Goal: Task Accomplishment & Management: Manage account settings

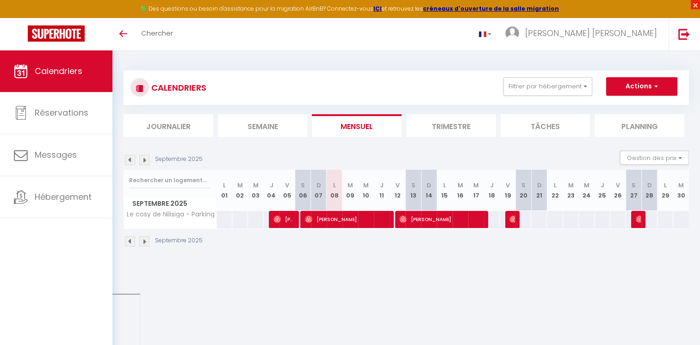
click at [694, 4] on span "×" at bounding box center [694, 4] width 9 height 9
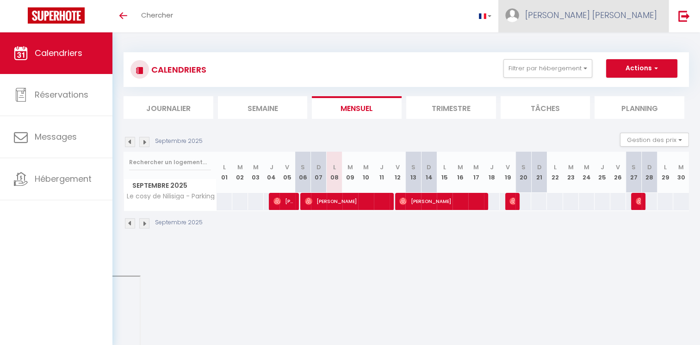
click at [607, 18] on span "[PERSON_NAME]" at bounding box center [591, 15] width 132 height 12
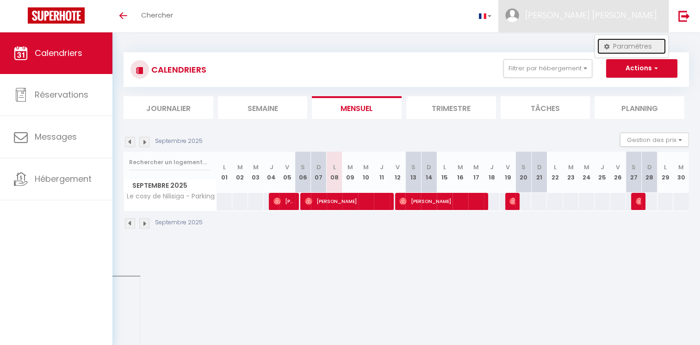
click at [620, 45] on link "Paramètres" at bounding box center [631, 46] width 68 height 16
select select "fr"
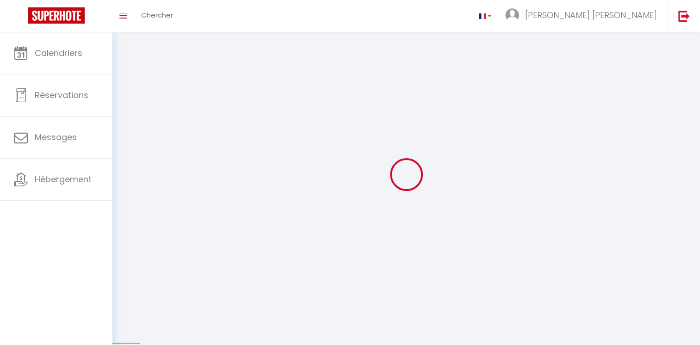
type input "[PERSON_NAME]"
type input "Ducrocq"
select select
select select "28"
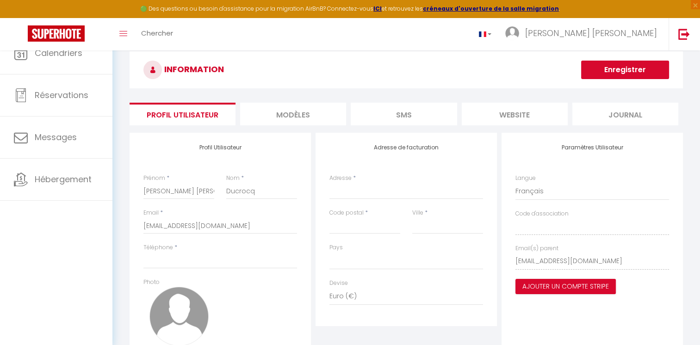
select select
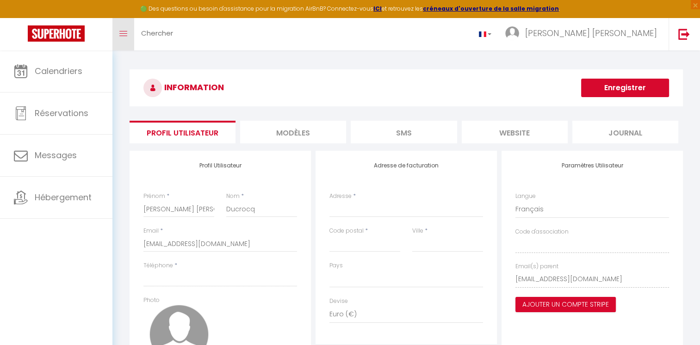
click at [123, 33] on span at bounding box center [123, 33] width 8 height 1
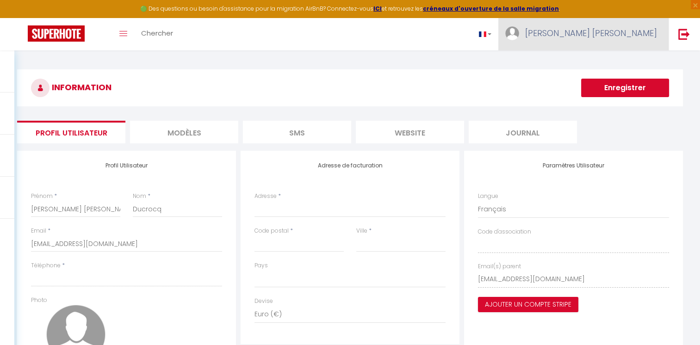
click at [601, 29] on link "[PERSON_NAME]" at bounding box center [583, 34] width 170 height 32
click at [631, 61] on link "Paramètres" at bounding box center [631, 64] width 68 height 16
click at [630, 63] on link "Paramètres" at bounding box center [631, 64] width 68 height 16
click at [117, 36] on link "Toggle menubar" at bounding box center [123, 34] width 22 height 32
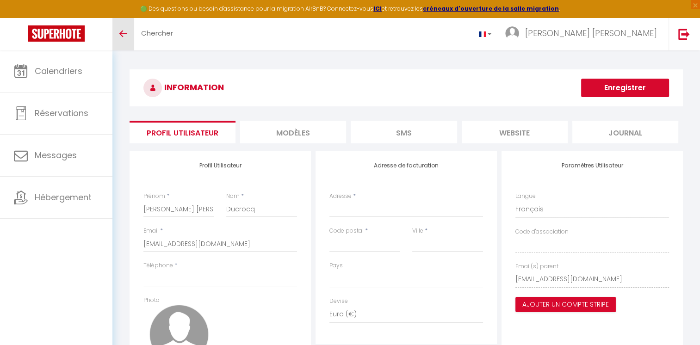
click at [117, 35] on link "Toggle menubar" at bounding box center [123, 34] width 22 height 32
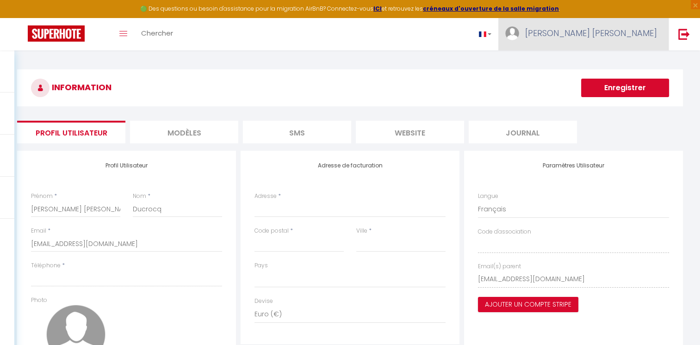
click at [626, 34] on span "[PERSON_NAME]" at bounding box center [591, 33] width 132 height 12
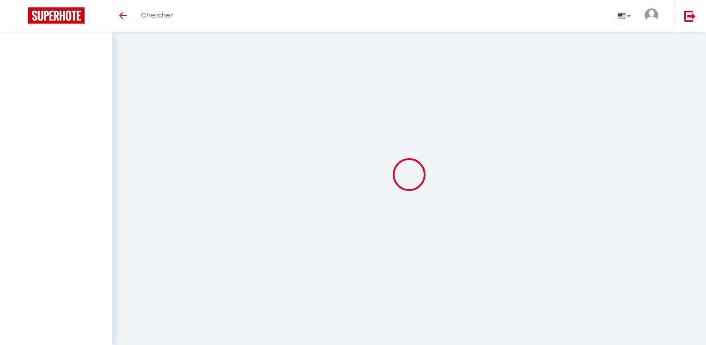
select select
select select "28"
select select "fr"
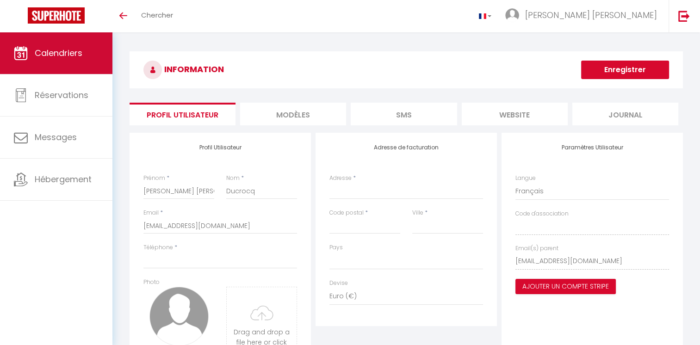
select select
click at [67, 55] on span "Calendriers" at bounding box center [59, 53] width 48 height 12
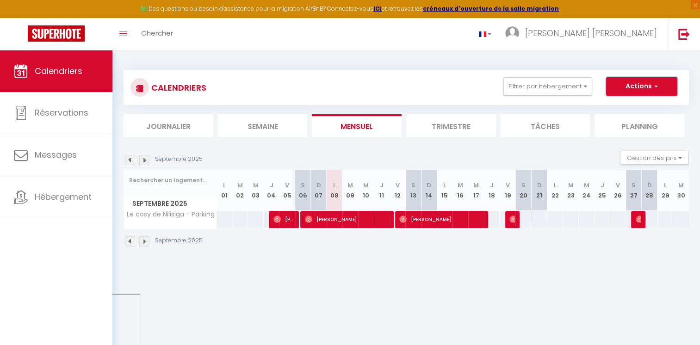
click at [666, 85] on button "Actions" at bounding box center [641, 86] width 71 height 18
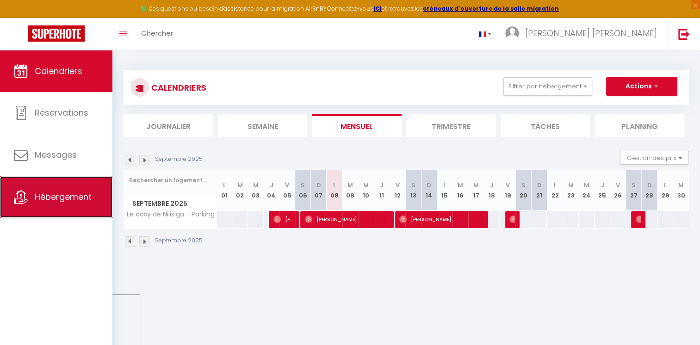
click at [91, 194] on span "Hébergement" at bounding box center [63, 197] width 57 height 12
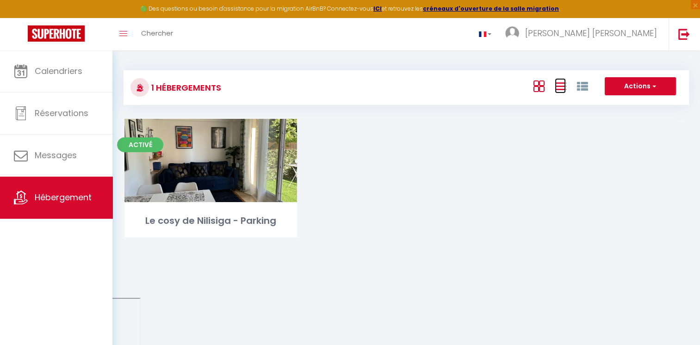
click at [558, 88] on icon at bounding box center [559, 86] width 11 height 12
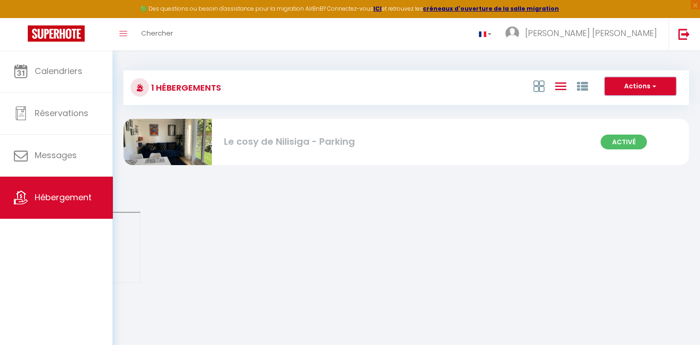
drag, startPoint x: 648, startPoint y: 77, endPoint x: 651, endPoint y: 81, distance: 5.3
click at [651, 81] on button "Actions" at bounding box center [639, 86] width 71 height 18
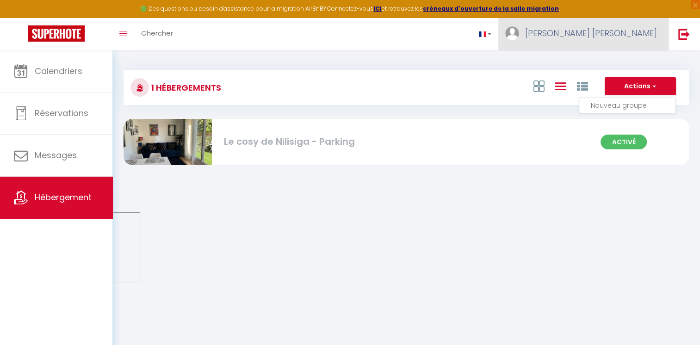
click at [615, 31] on span "[PERSON_NAME]" at bounding box center [591, 33] width 132 height 12
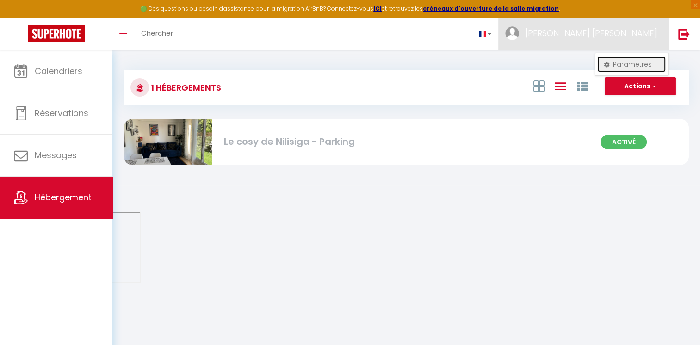
click at [617, 64] on link "Paramètres" at bounding box center [631, 64] width 68 height 16
select select "fr"
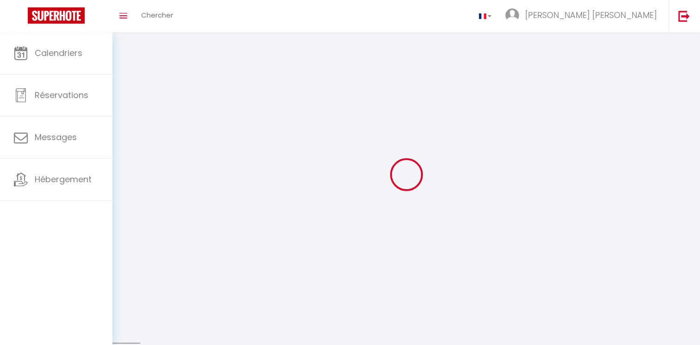
select select
type input "[PERSON_NAME]"
type input "Ducrocq"
type input "[URL][DOMAIN_NAME]"
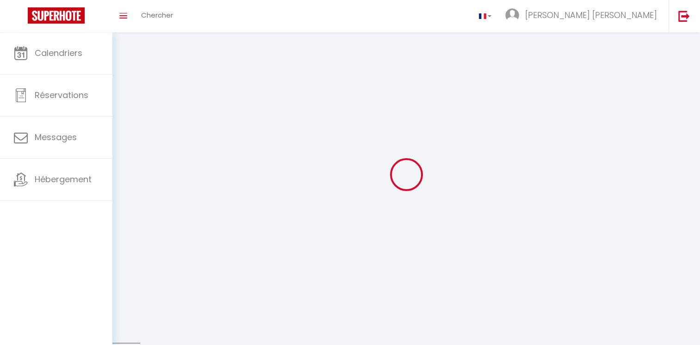
select select
select select "28"
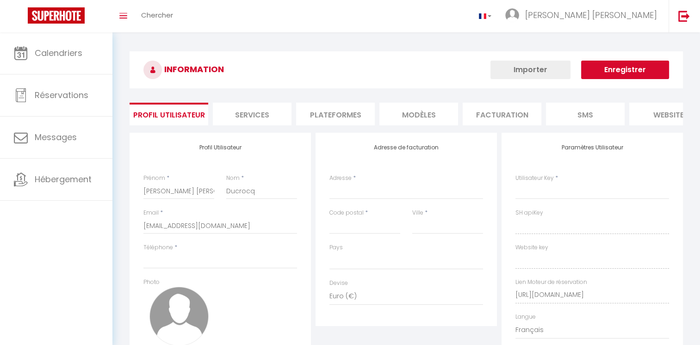
select select
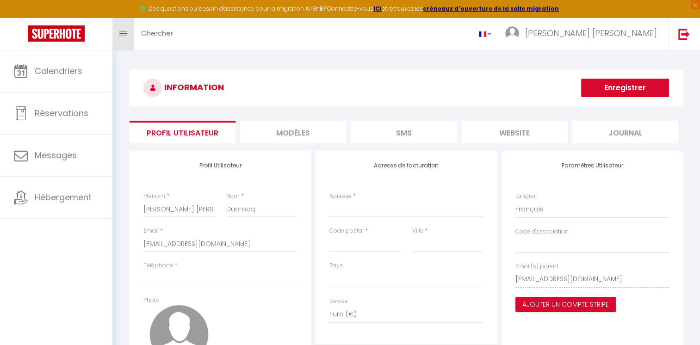
click at [122, 29] on link "Toggle menubar" at bounding box center [123, 34] width 22 height 32
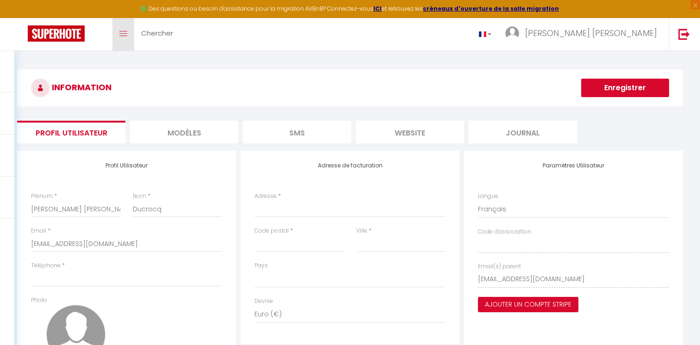
click at [125, 37] on link "Toggle menubar" at bounding box center [123, 34] width 22 height 32
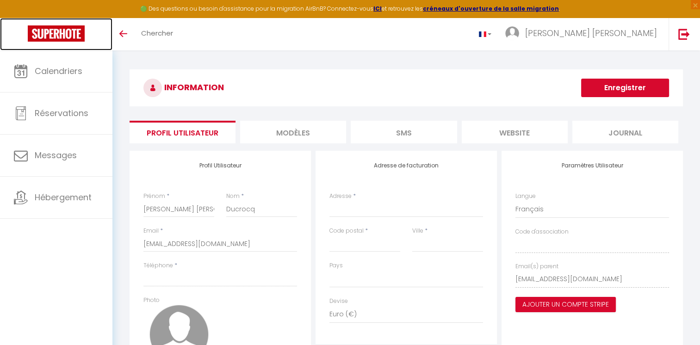
click at [71, 35] on img at bounding box center [56, 33] width 57 height 16
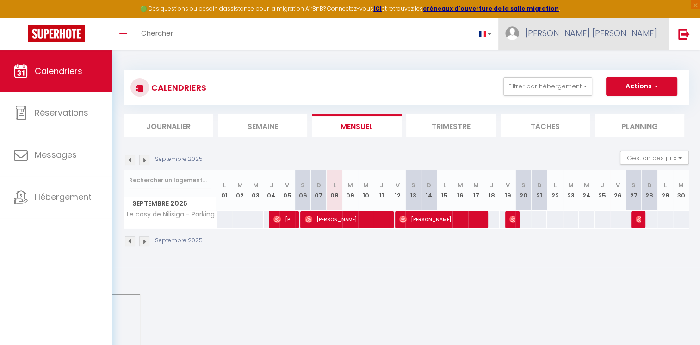
click at [629, 37] on span "[PERSON_NAME]" at bounding box center [591, 33] width 132 height 12
click at [602, 62] on link "Paramètres" at bounding box center [631, 64] width 68 height 16
select select "fr"
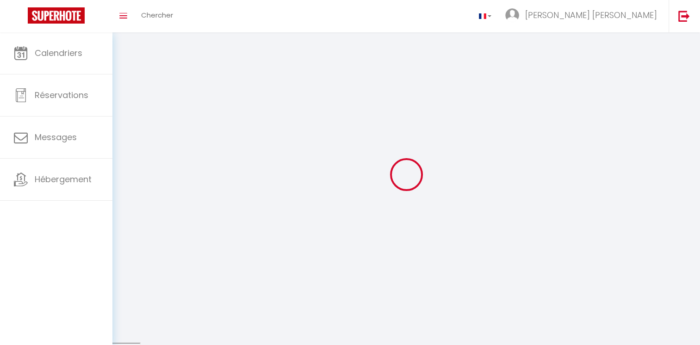
select select
type input "[PERSON_NAME]"
type input "Ducrocq"
select select
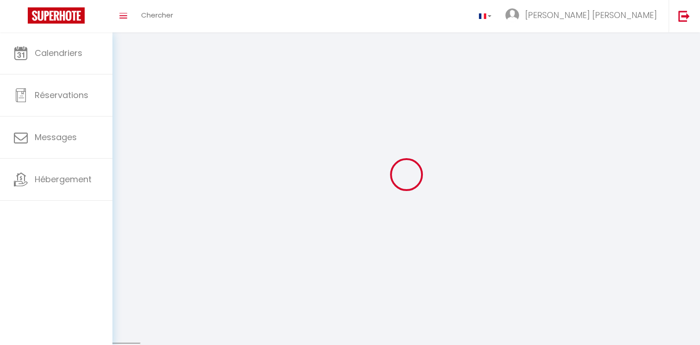
select select "28"
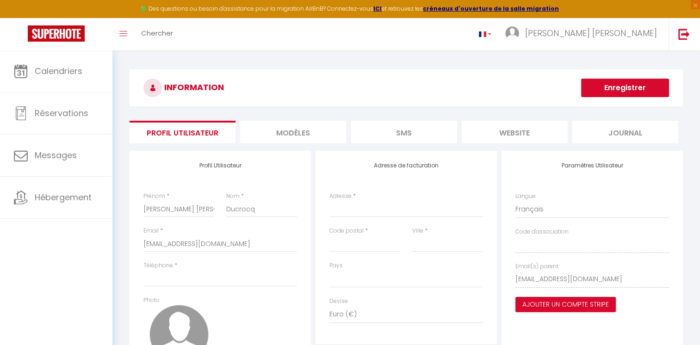
select select
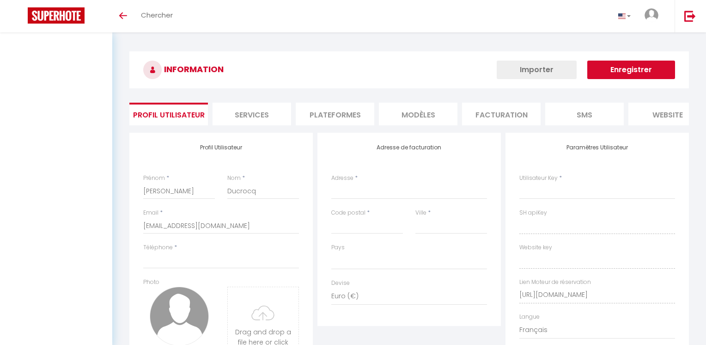
select select
select select "28"
select select "fr"
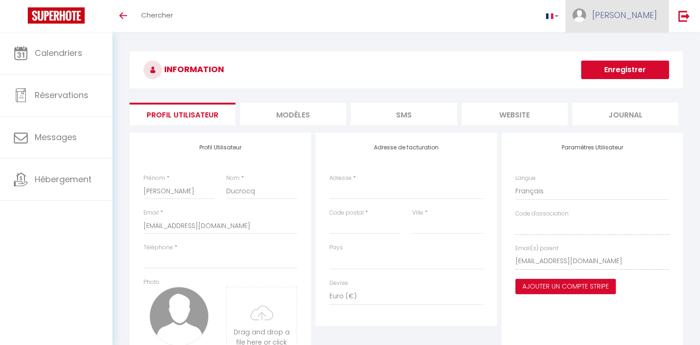
select select
click at [631, 16] on span "[PERSON_NAME]" at bounding box center [624, 15] width 65 height 12
click at [629, 49] on link "Paramètres" at bounding box center [631, 46] width 68 height 16
click at [621, 46] on link "Paramètres" at bounding box center [631, 46] width 68 height 16
click at [610, 14] on span "[PERSON_NAME]" at bounding box center [624, 15] width 65 height 12
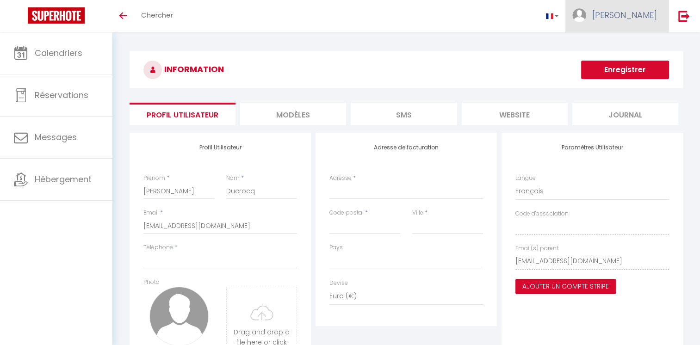
click at [586, 18] on img at bounding box center [579, 15] width 14 height 14
click at [609, 43] on link "Paramètres" at bounding box center [631, 46] width 68 height 16
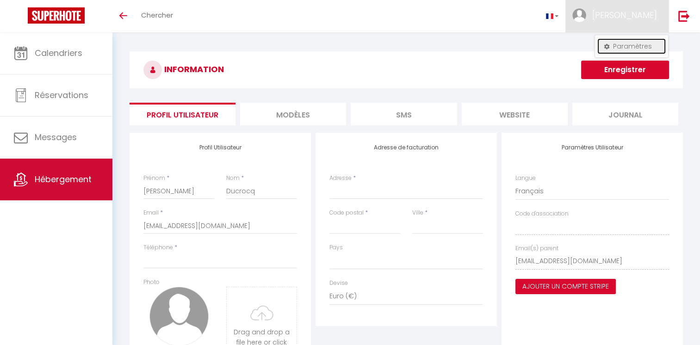
click at [68, 169] on link "Hébergement" at bounding box center [56, 180] width 112 height 42
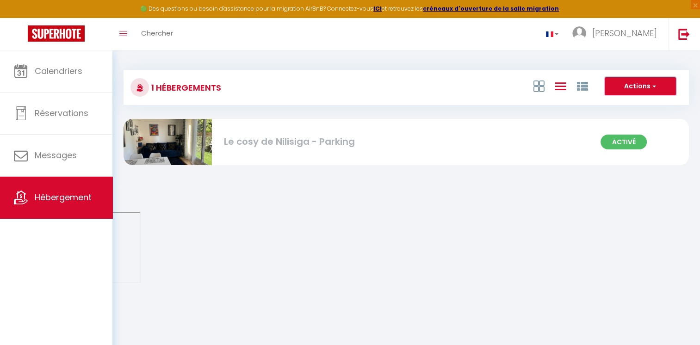
click at [647, 85] on button "Actions" at bounding box center [639, 86] width 71 height 18
click at [305, 147] on div "Le cosy de Nilisiga - Parking" at bounding box center [312, 142] width 176 height 14
click at [275, 138] on div "Le cosy de Nilisiga - Parking" at bounding box center [312, 142] width 176 height 14
select select "3"
select select "2"
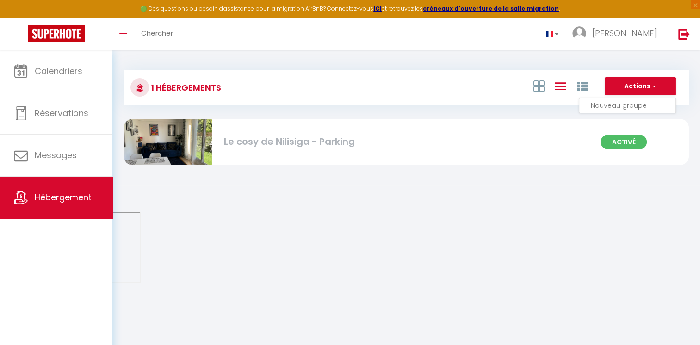
select select "1"
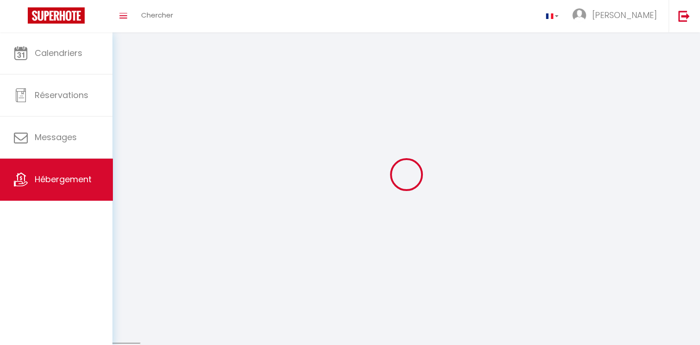
select select
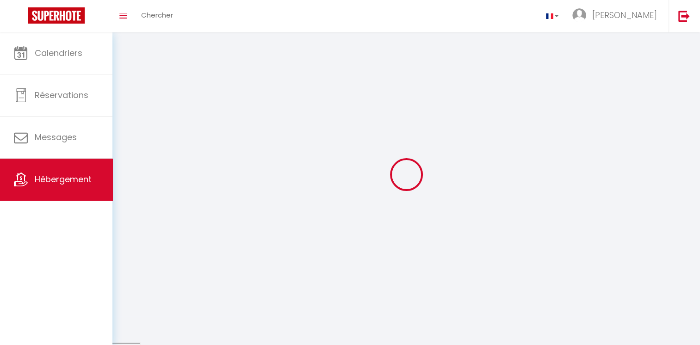
select select
checkbox input "false"
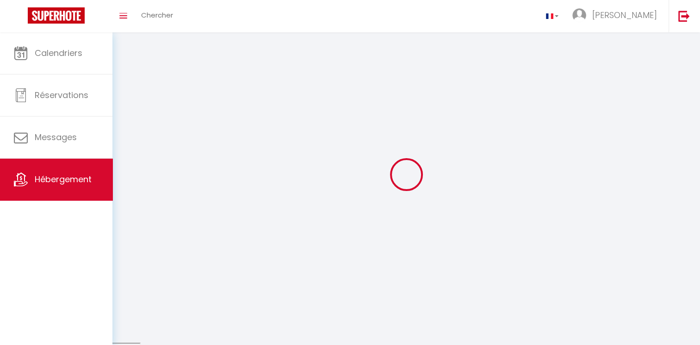
checkbox input "false"
select select
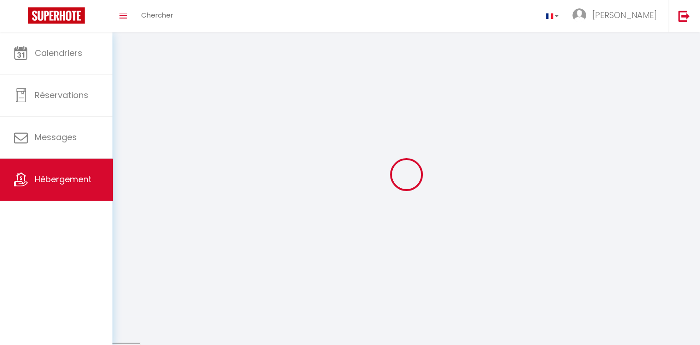
select select
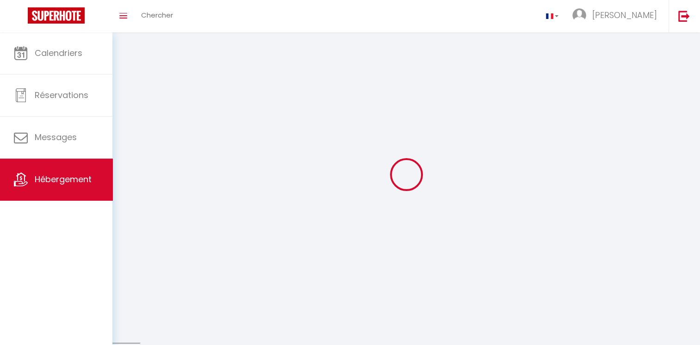
checkbox input "false"
select select
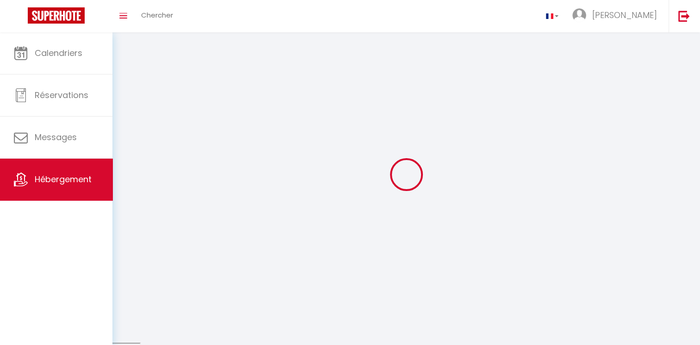
select select
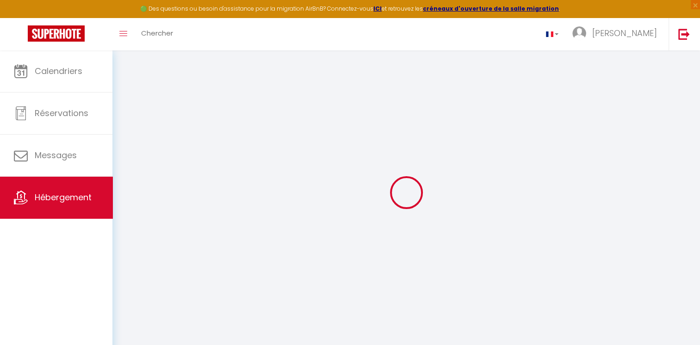
select select "6968-1174853812998347820"
select select "+ 18 %"
select select "+ 25 %"
select select "+ 10 %"
select select "+ 18 %"
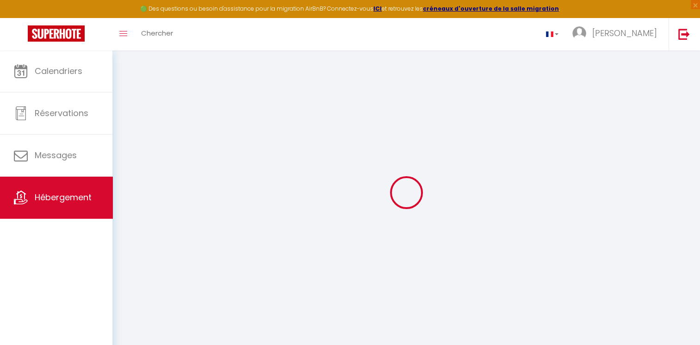
select select
checkbox input "true"
checkbox input "false"
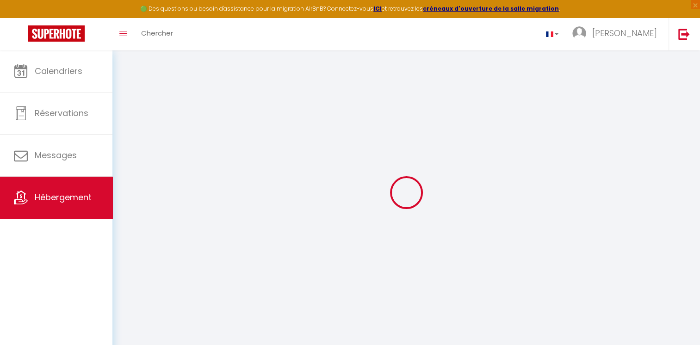
checkbox input "false"
select select
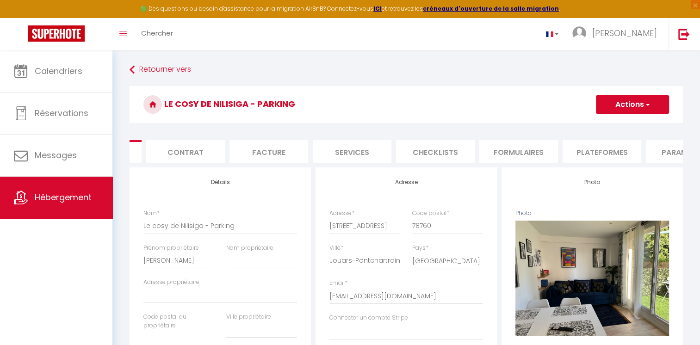
scroll to position [0, 122]
click at [537, 149] on li "Plateformes" at bounding box center [546, 151] width 79 height 23
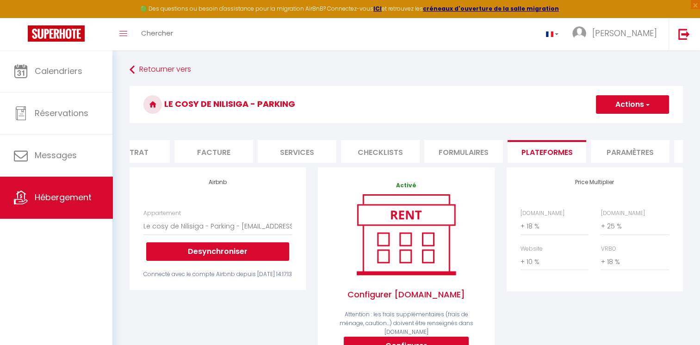
click at [200, 210] on div "Airbnb Appartement Le cosy de Nilisiga - Parking - contact@conciergeriedesyveli…" at bounding box center [217, 228] width 176 height 123
click at [192, 223] on div "Appartement Le cosy de Nilisiga - Parking - contact@conciergeriedesyvelines.fr …" at bounding box center [217, 235] width 148 height 52
click at [181, 235] on select "Le cosy de Nilisiga - Parking - [EMAIL_ADDRESS][DOMAIN_NAME]" at bounding box center [217, 226] width 148 height 18
click at [252, 205] on div "Airbnb Appartement Le cosy de Nilisiga - Parking - contact@conciergeriedesyveli…" at bounding box center [217, 228] width 176 height 123
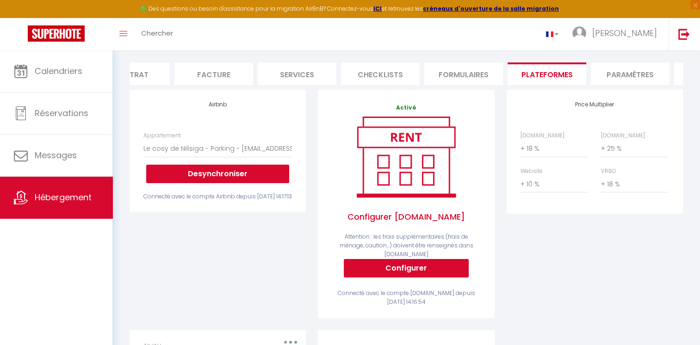
scroll to position [63, 0]
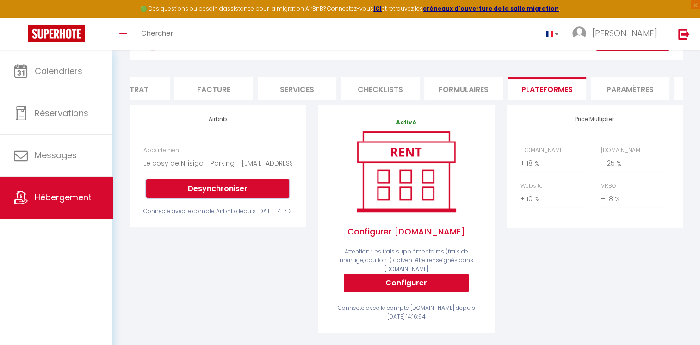
click at [215, 196] on button "Desynchroniser" at bounding box center [217, 188] width 143 height 18
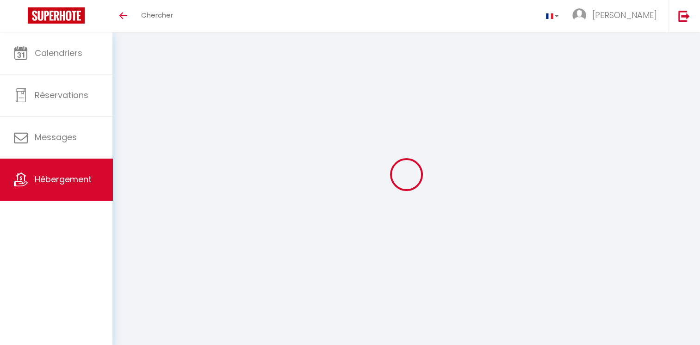
select select "+ 18 %"
select select "+ 25 %"
select select "+ 10 %"
select select "+ 18 %"
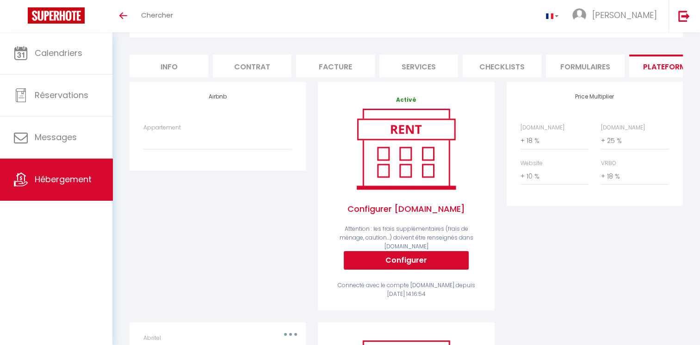
scroll to position [45, 0]
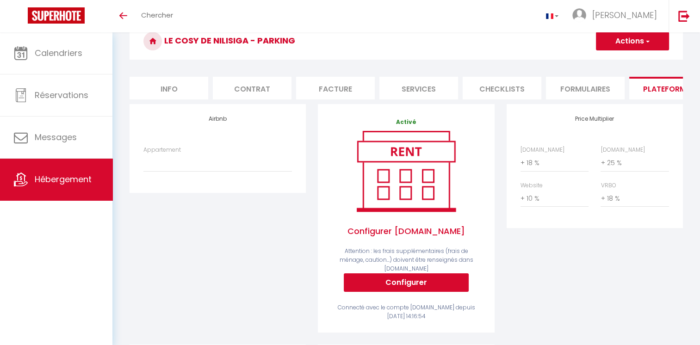
click at [216, 122] on h4 "Airbnb" at bounding box center [217, 119] width 148 height 6
click at [245, 143] on div "Airbnb Appartement Le cosy de Nilisiga - Parking - [EMAIL_ADDRESS][DOMAIN_NAME]" at bounding box center [217, 148] width 176 height 88
drag, startPoint x: 653, startPoint y: 86, endPoint x: 645, endPoint y: 88, distance: 7.6
click at [653, 87] on li "Plateformes" at bounding box center [668, 88] width 79 height 23
click at [647, 40] on span "button" at bounding box center [647, 41] width 6 height 9
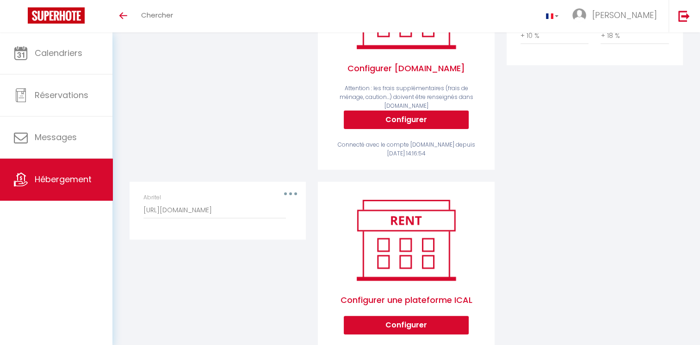
scroll to position [230, 0]
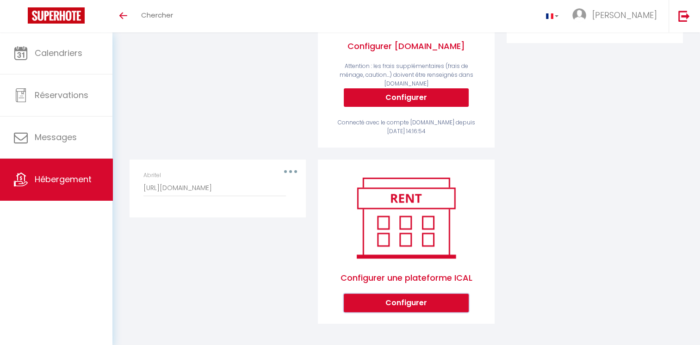
click at [403, 301] on button "Configurer" at bounding box center [406, 303] width 125 height 18
select select "1"
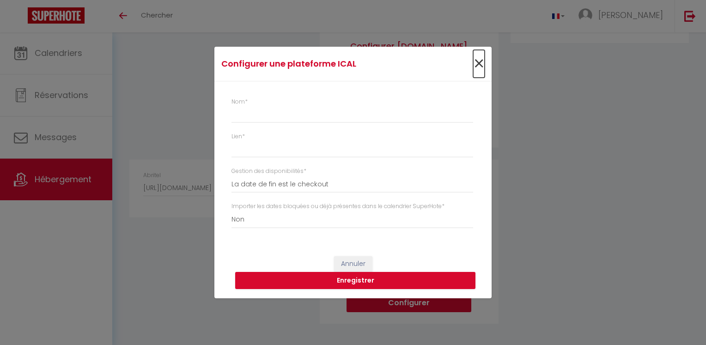
click at [481, 61] on span "×" at bounding box center [479, 64] width 12 height 28
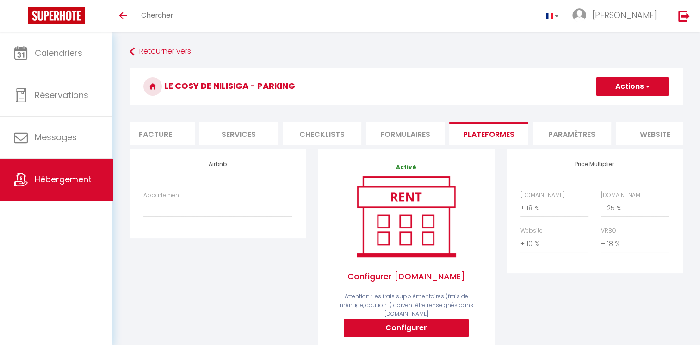
scroll to position [0, 195]
click at [467, 127] on li "Plateformes" at bounding box center [473, 133] width 79 height 23
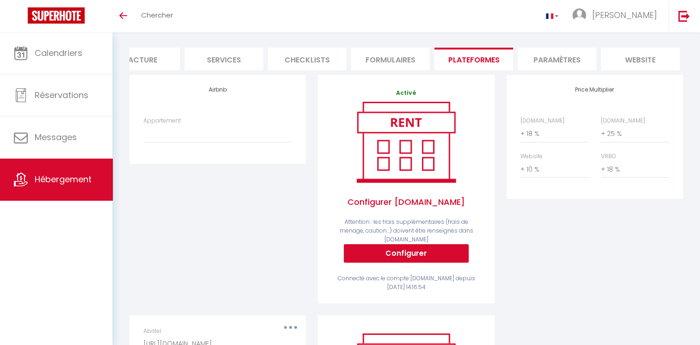
scroll to position [46, 0]
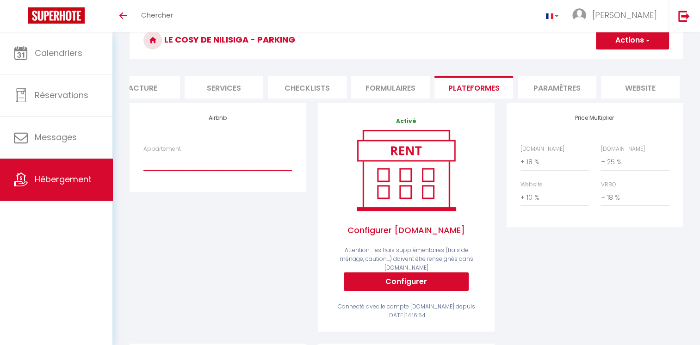
click at [177, 171] on select "Le cosy de Nilisiga - Parking - [EMAIL_ADDRESS][DOMAIN_NAME]" at bounding box center [217, 162] width 148 height 18
select select "6968-1174853812998347820"
click at [143, 160] on select "Le cosy de Nilisiga - Parking - [EMAIL_ADDRESS][DOMAIN_NAME]" at bounding box center [217, 162] width 148 height 18
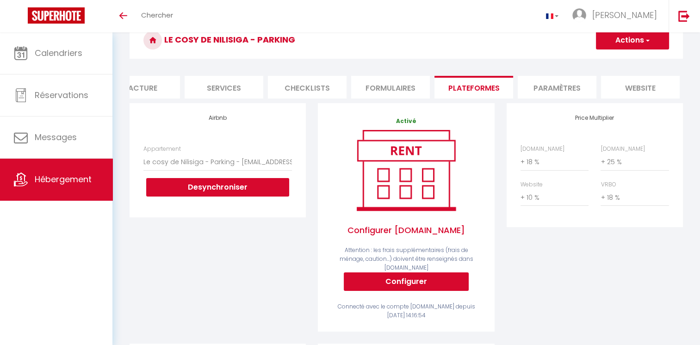
click at [188, 225] on div "Airbnb Appartement Le cosy de Nilisiga - Parking - [EMAIL_ADDRESS][DOMAIN_NAME]…" at bounding box center [217, 223] width 188 height 240
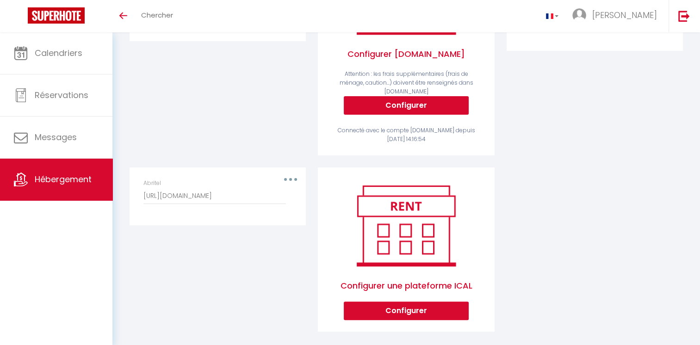
scroll to position [230, 0]
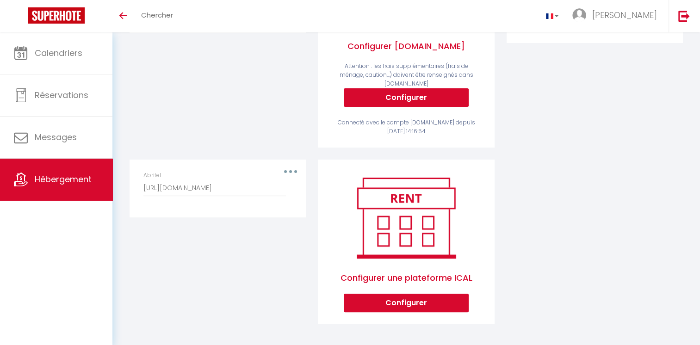
click at [289, 171] on div "Abritel [URL][DOMAIN_NAME]" at bounding box center [217, 183] width 148 height 25
click at [293, 168] on button "button" at bounding box center [290, 171] width 26 height 15
click at [276, 119] on div "Airbnb Appartement Le cosy de Nilisiga - Parking - [EMAIL_ADDRESS][DOMAIN_NAME]…" at bounding box center [217, 39] width 188 height 240
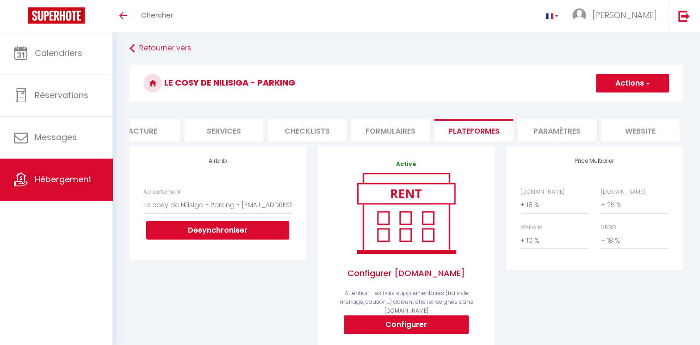
scroll to position [0, 0]
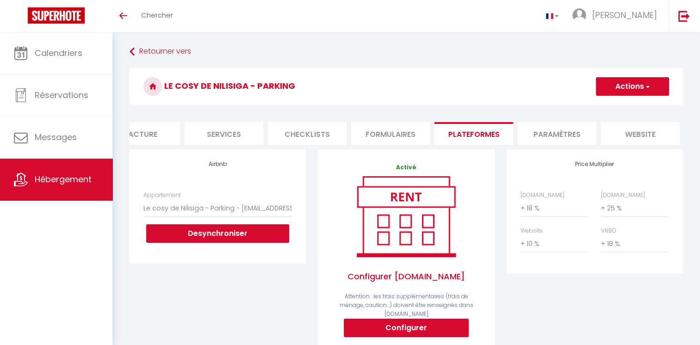
click at [573, 132] on li "Paramètres" at bounding box center [556, 133] width 79 height 23
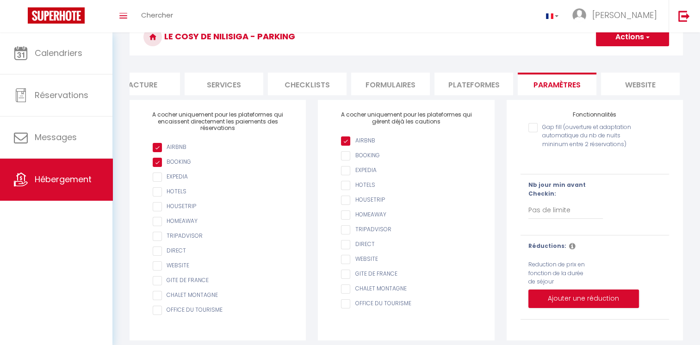
scroll to position [62, 0]
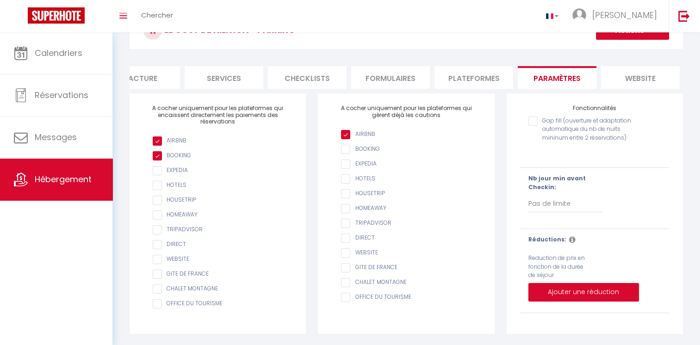
click at [473, 70] on li "Plateformes" at bounding box center [473, 77] width 79 height 23
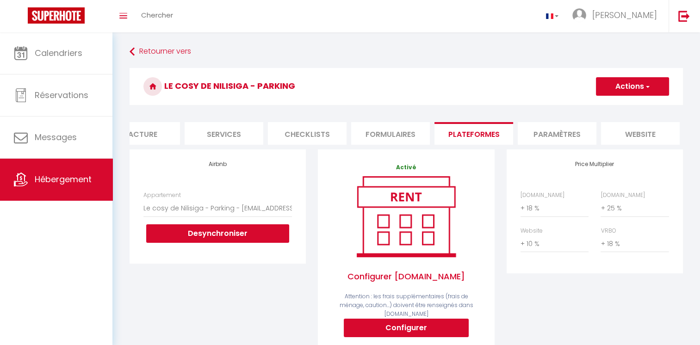
click at [215, 167] on h4 "Airbnb" at bounding box center [217, 164] width 148 height 6
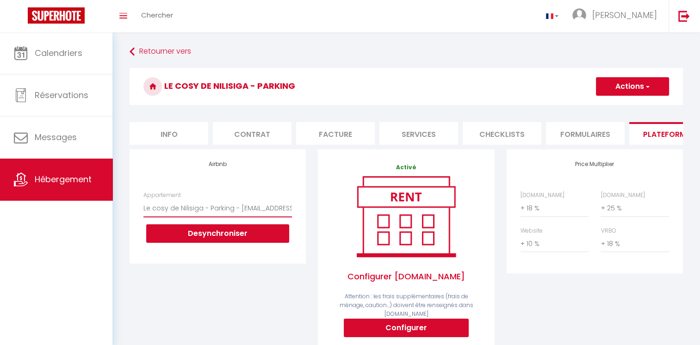
click at [199, 215] on select "Le cosy de Nilisiga - Parking - [EMAIL_ADDRESS][DOMAIN_NAME]" at bounding box center [217, 208] width 148 height 18
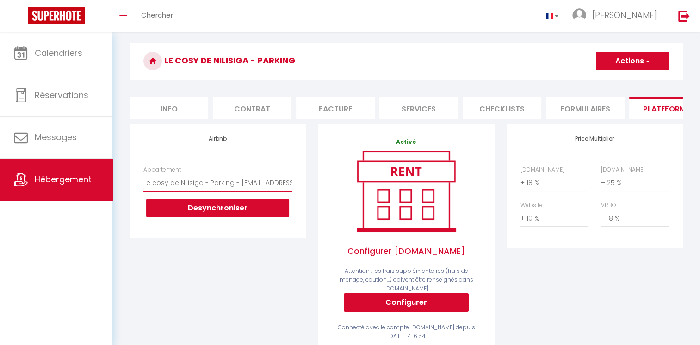
scroll to position [46, 0]
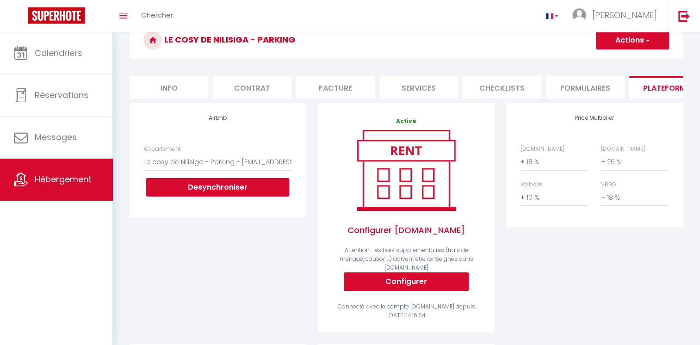
click at [621, 41] on button "Actions" at bounding box center [632, 40] width 73 height 18
click at [614, 58] on link "Enregistrer" at bounding box center [631, 61] width 73 height 12
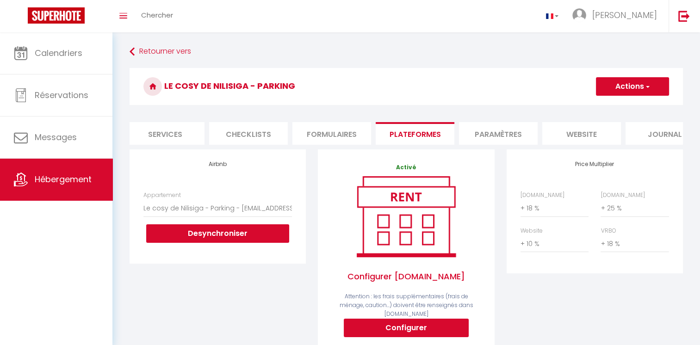
scroll to position [0, 263]
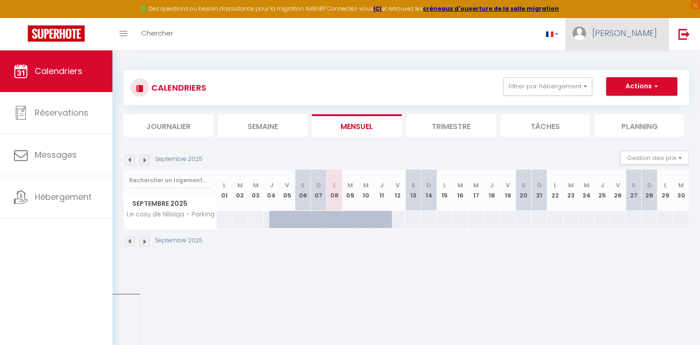
click at [622, 36] on span "[PERSON_NAME]" at bounding box center [624, 33] width 65 height 12
click at [625, 65] on link "Paramètres" at bounding box center [631, 64] width 68 height 16
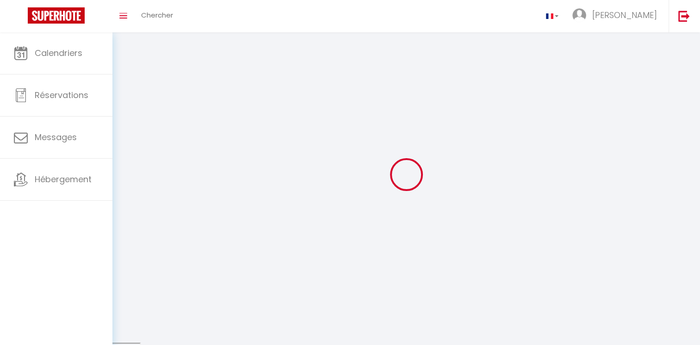
type input "[PERSON_NAME]"
type input "Ducrocq"
type input "[URL][DOMAIN_NAME]"
select select
select select "28"
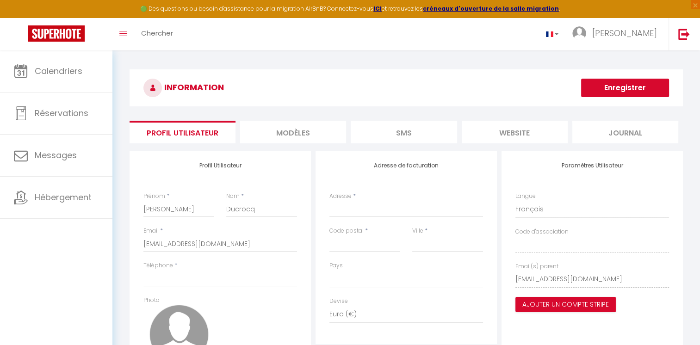
select select
click at [122, 34] on icon "Toggle menubar" at bounding box center [123, 34] width 8 height 6
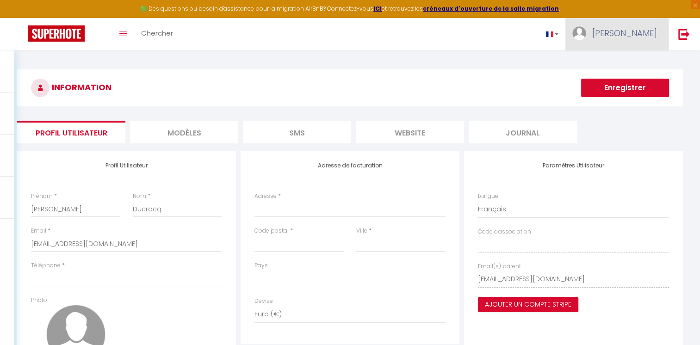
click at [634, 31] on span "[PERSON_NAME]" at bounding box center [624, 33] width 65 height 12
click at [565, 33] on link at bounding box center [552, 34] width 27 height 32
click at [614, 34] on span "[PERSON_NAME]" at bounding box center [624, 33] width 65 height 12
click at [624, 64] on link "Paramètres" at bounding box center [631, 64] width 68 height 16
click at [632, 65] on link "Paramètres" at bounding box center [631, 64] width 68 height 16
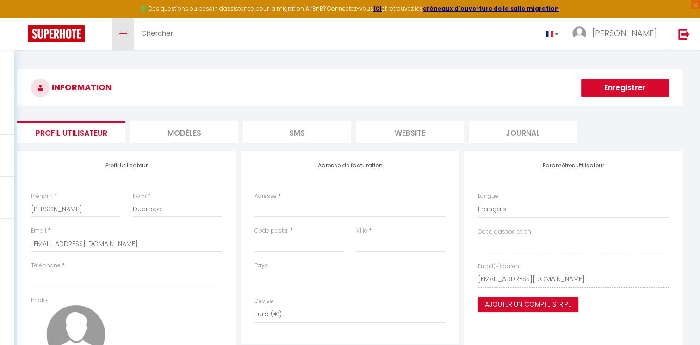
click at [123, 31] on icon "Toggle menubar" at bounding box center [123, 34] width 8 height 6
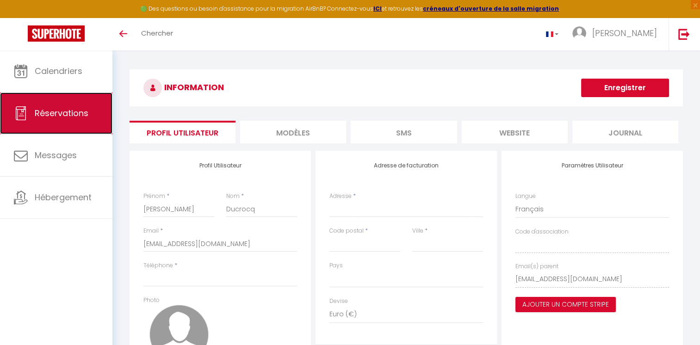
click at [71, 118] on span "Réservations" at bounding box center [62, 113] width 54 height 12
select select "not_cancelled"
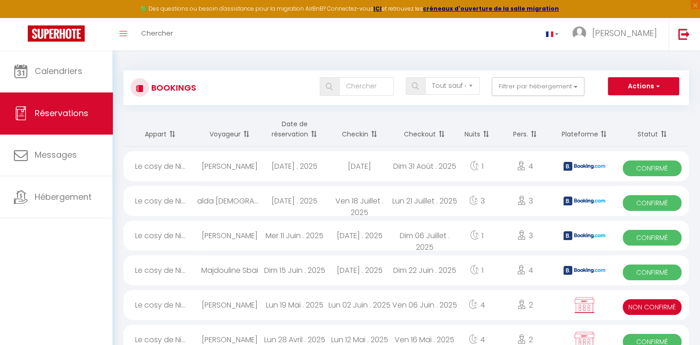
click at [137, 82] on div at bounding box center [139, 87] width 18 height 18
click at [165, 86] on h3 "Bookings" at bounding box center [172, 87] width 47 height 21
click at [652, 79] on button "Actions" at bounding box center [643, 86] width 71 height 18
drag, startPoint x: 245, startPoint y: 62, endPoint x: 254, endPoint y: 68, distance: 10.4
click at [246, 63] on div "Bookings Tous les statuts Annulé Confirmé Non Confirmé Tout sauf annulé No Show…" at bounding box center [405, 82] width 565 height 43
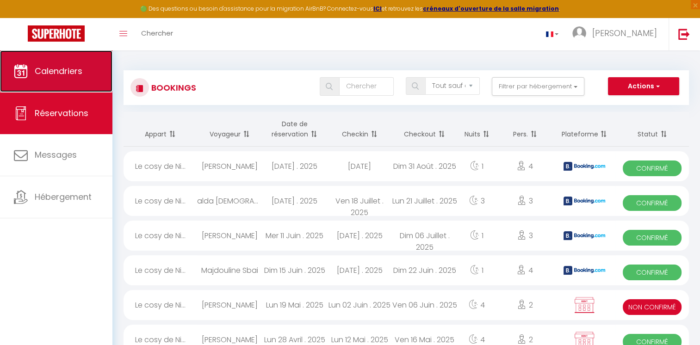
click at [45, 68] on span "Calendriers" at bounding box center [59, 71] width 48 height 12
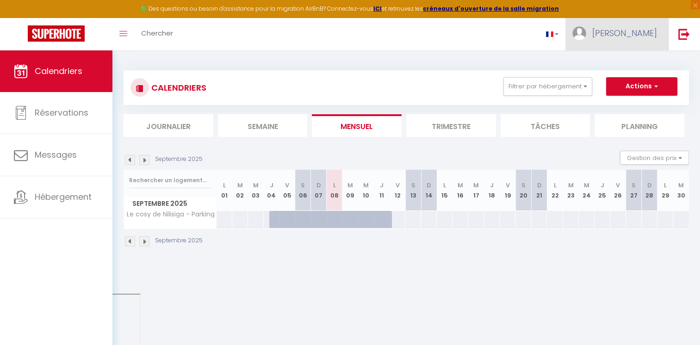
click at [620, 28] on span "[PERSON_NAME]" at bounding box center [624, 33] width 65 height 12
click at [633, 90] on button "Actions" at bounding box center [641, 86] width 71 height 18
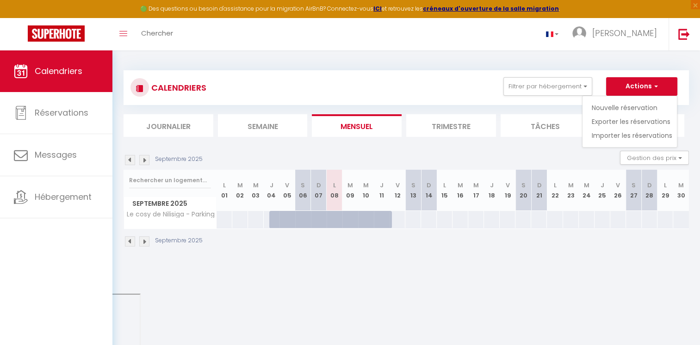
click at [421, 151] on div "[DATE] Gestion des prix Nb Nuits minimum Règles Disponibilité" at bounding box center [405, 160] width 565 height 19
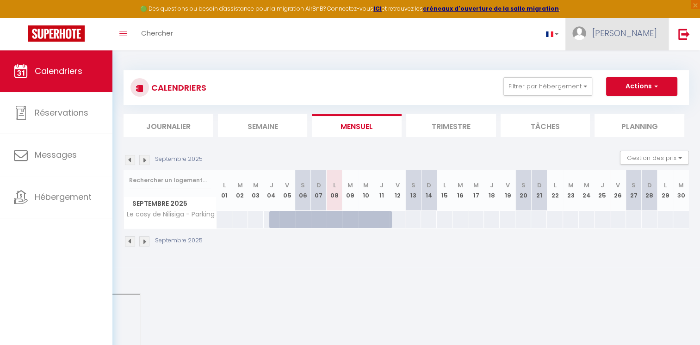
click at [620, 32] on span "[PERSON_NAME]" at bounding box center [624, 33] width 65 height 12
click at [616, 62] on link "Paramètres" at bounding box center [631, 64] width 68 height 16
select select "fr"
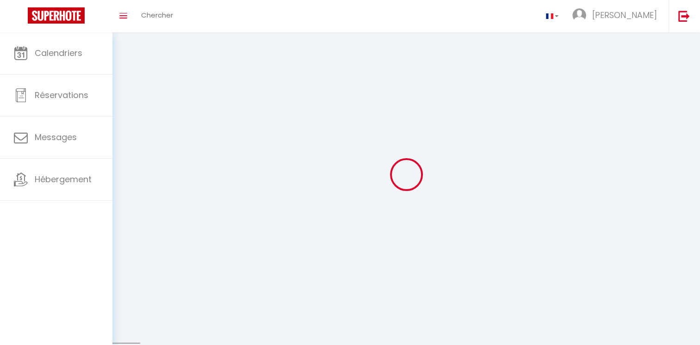
type input "[PERSON_NAME]"
type input "Ducrocq"
select select
select select "28"
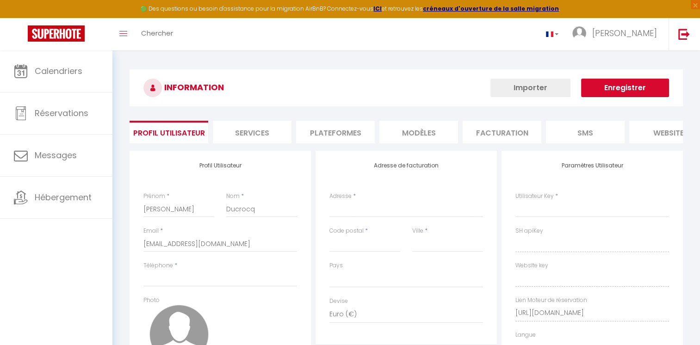
select select
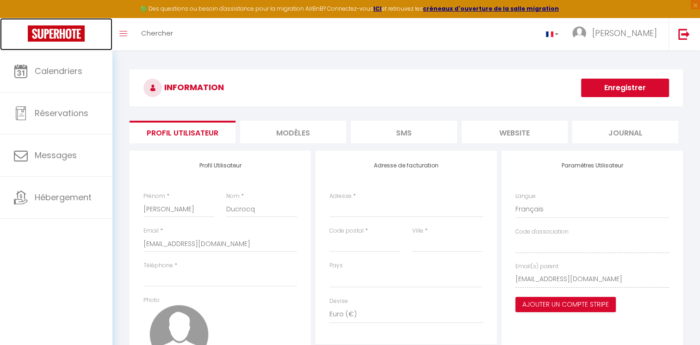
click at [67, 33] on img at bounding box center [56, 33] width 57 height 16
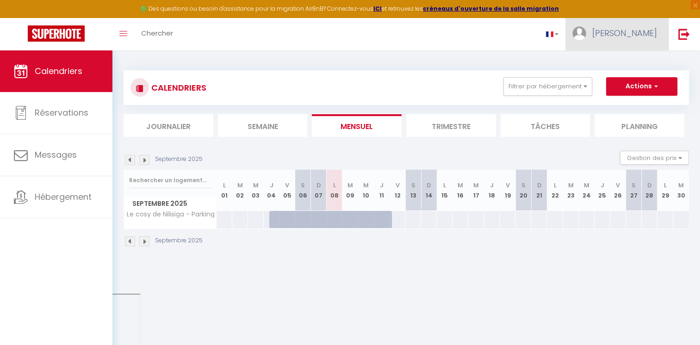
click at [625, 30] on span "[PERSON_NAME]" at bounding box center [624, 33] width 65 height 12
click at [614, 60] on link "Paramètres" at bounding box center [631, 64] width 68 height 16
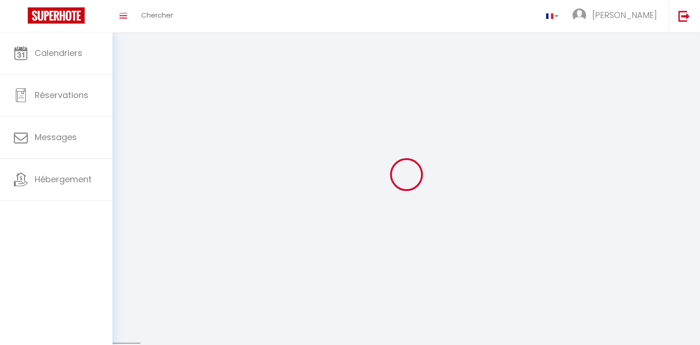
type input "[PERSON_NAME]"
type input "Ducrocq"
type input "[URL][DOMAIN_NAME]"
select select
select select "28"
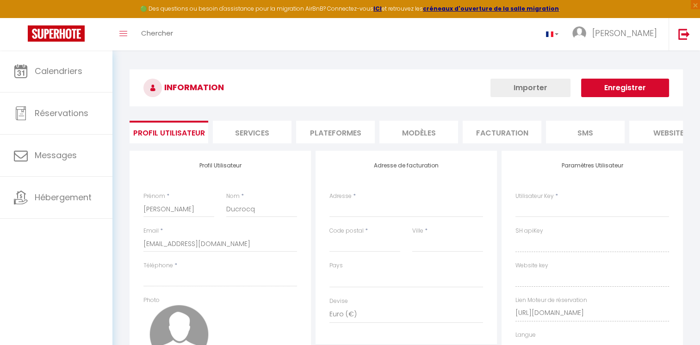
select select
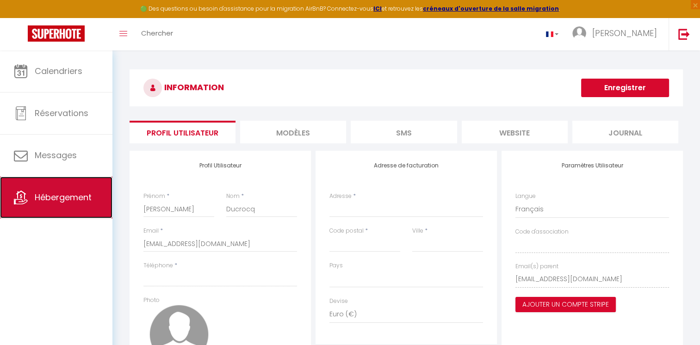
click at [50, 199] on span "Hébergement" at bounding box center [63, 197] width 57 height 12
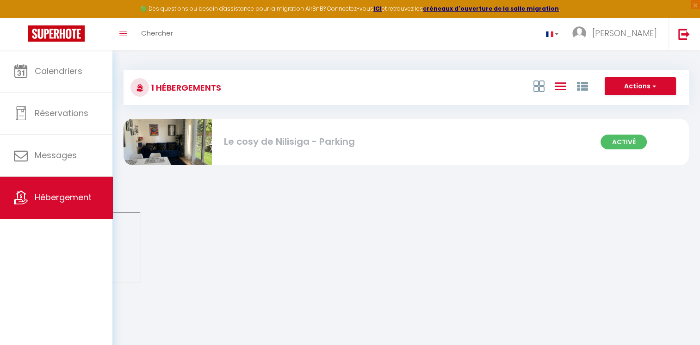
click at [242, 151] on div "Activé Le cosy de Nilisiga - Parking" at bounding box center [405, 142] width 565 height 46
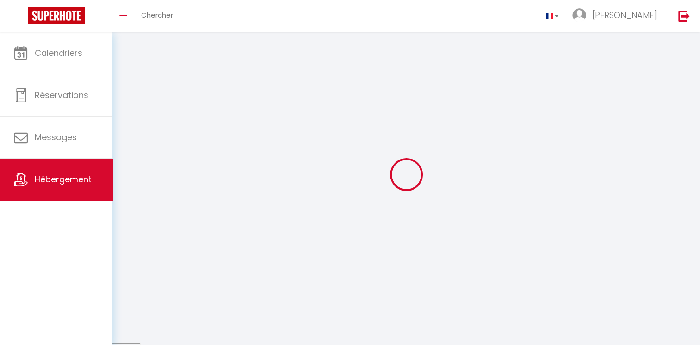
select select "1"
select select "28"
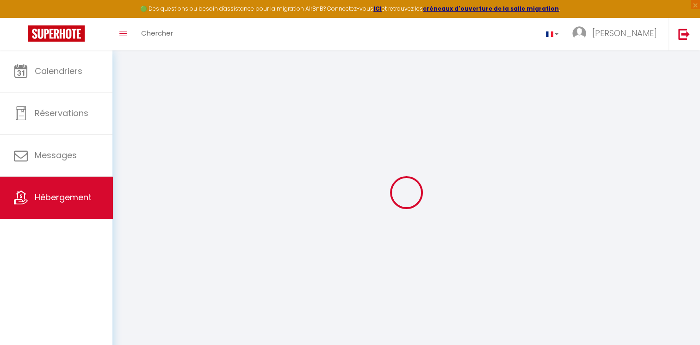
select select
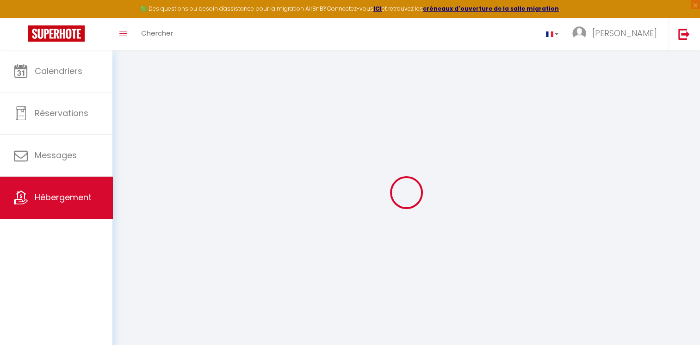
select select
checkbox input "false"
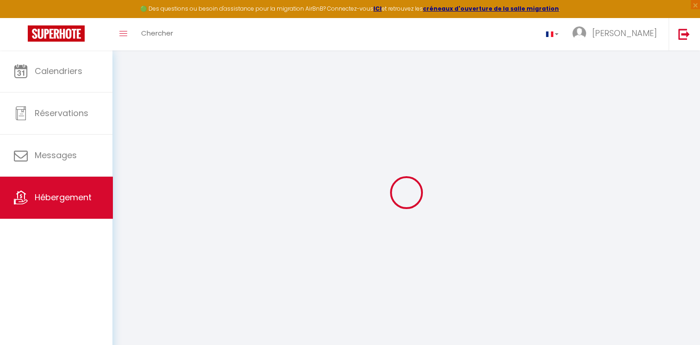
select select
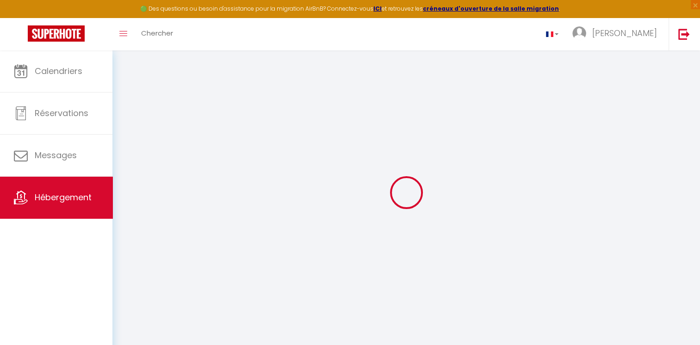
select select
checkbox input "false"
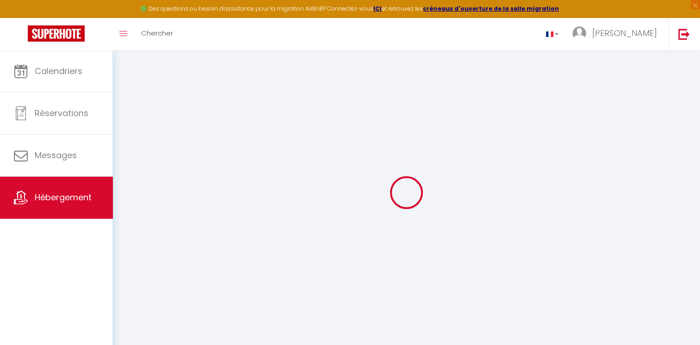
checkbox input "false"
select select
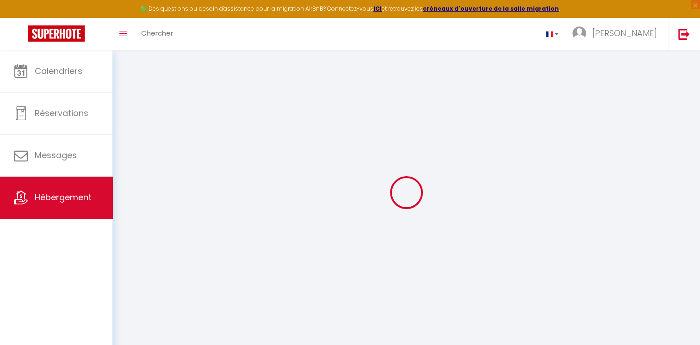
select select
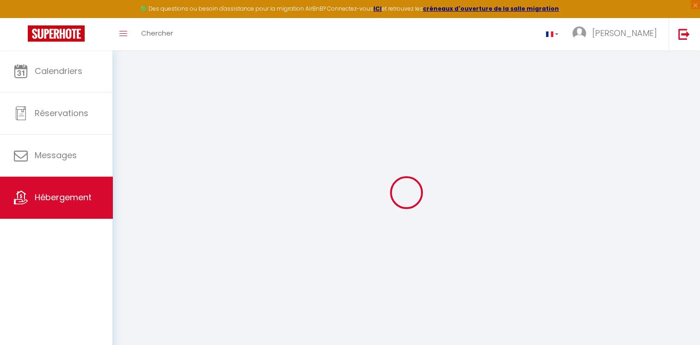
checkbox input "false"
select select
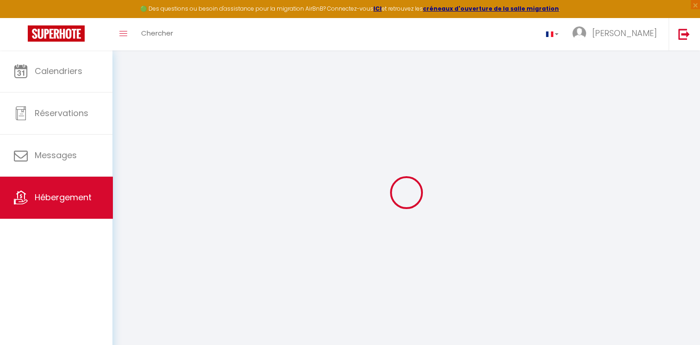
select select
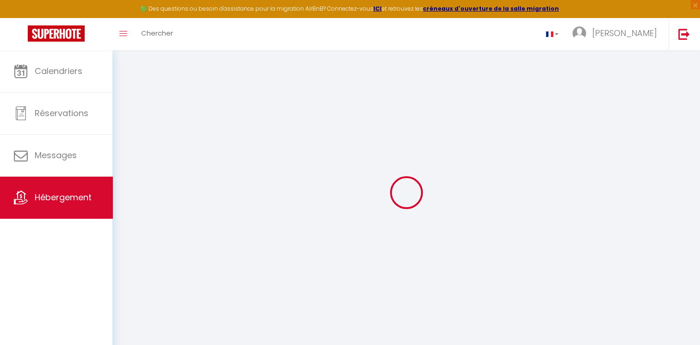
select select
checkbox input "false"
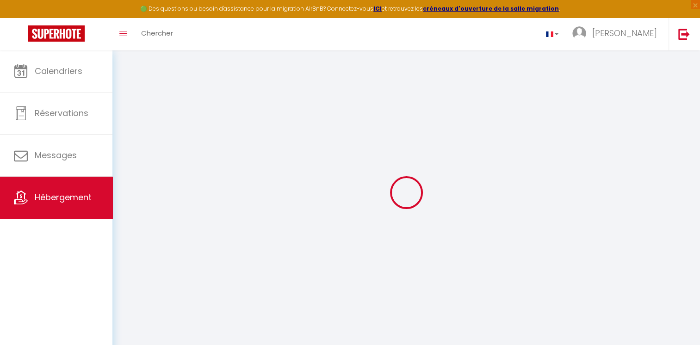
checkbox input "false"
select select
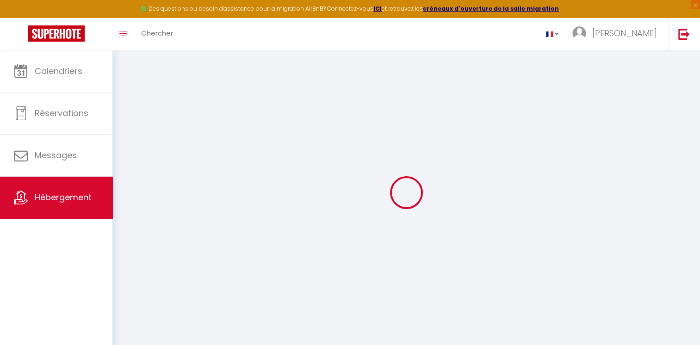
select select
checkbox input "false"
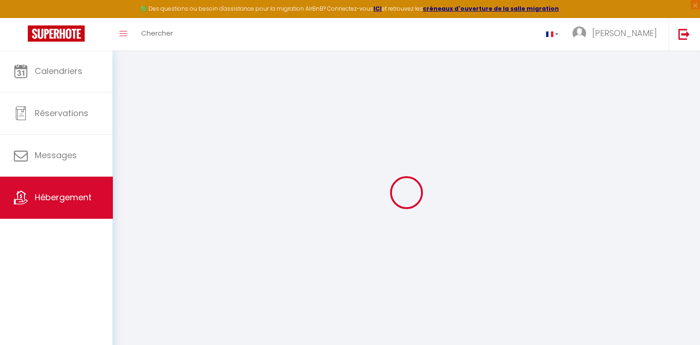
checkbox input "false"
select select
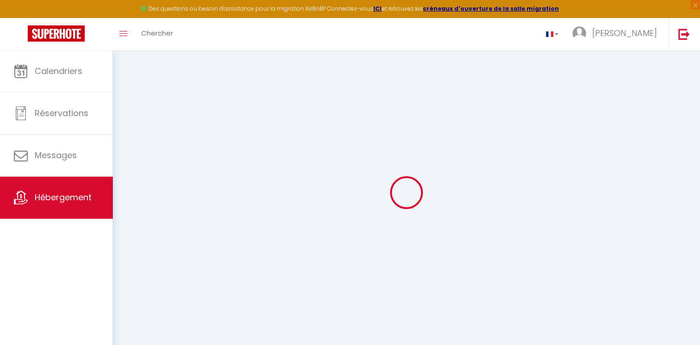
type input "Le cosy de Nilisiga - Parking"
type input "[PERSON_NAME]"
select select "2"
type input "115"
type input "10"
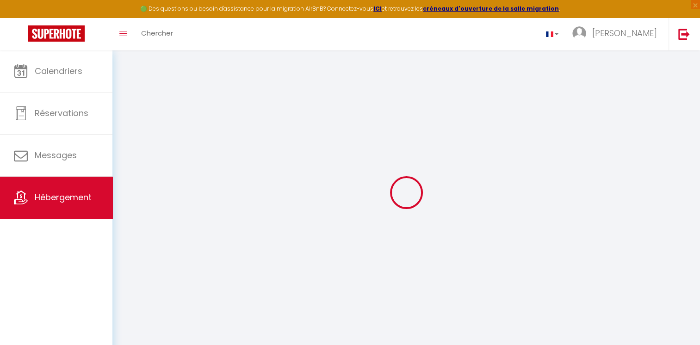
type input "40"
type input "1.00"
type input "300"
select select
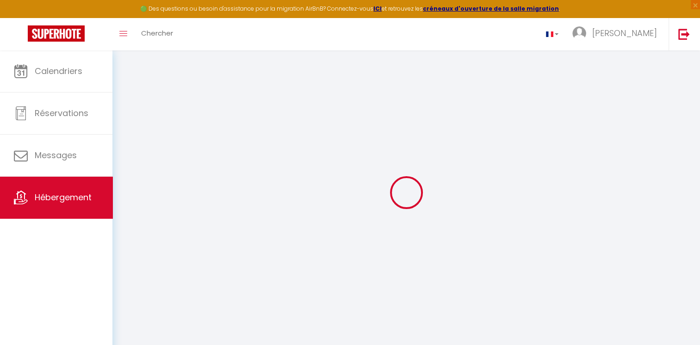
select select
type input "[STREET_ADDRESS]"
type input "78760"
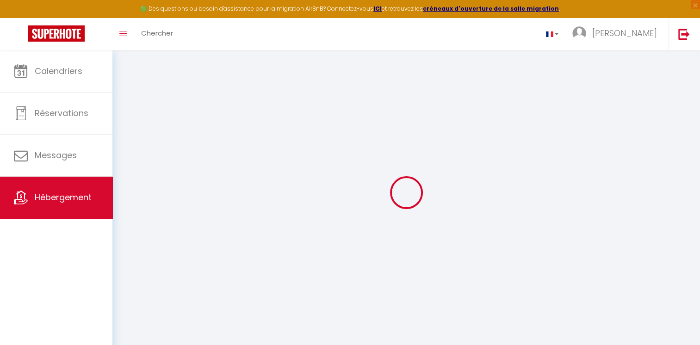
type input "Jouars-Pontchartrain"
type input "[EMAIL_ADDRESS][DOMAIN_NAME]"
select select
checkbox input "true"
checkbox input "false"
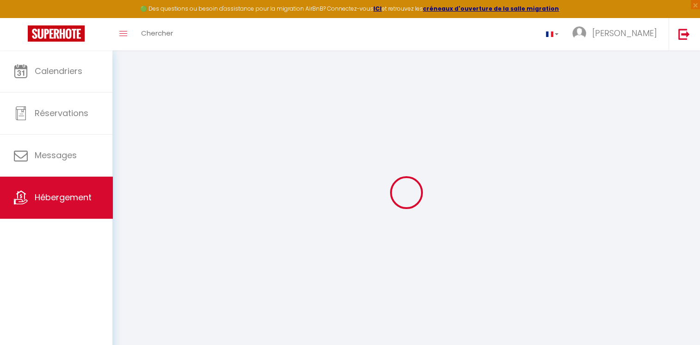
checkbox input "false"
select select
type input "0"
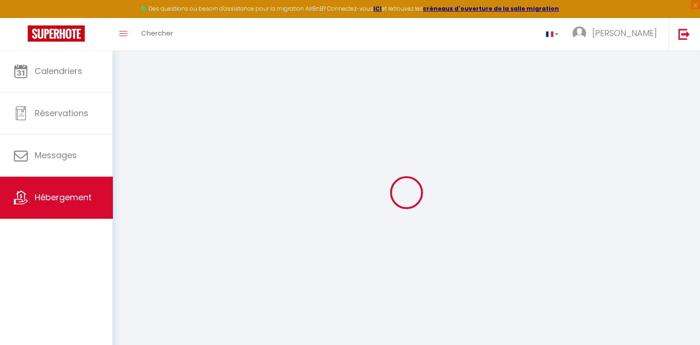
type input "40"
type input "0"
type input "15"
type input "0"
select select "+ 18 %"
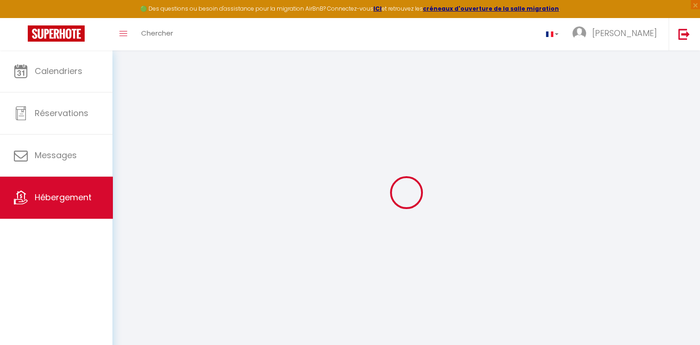
select select "+ 25 %"
select select "+ 10 %"
select select "+ 18 %"
select select
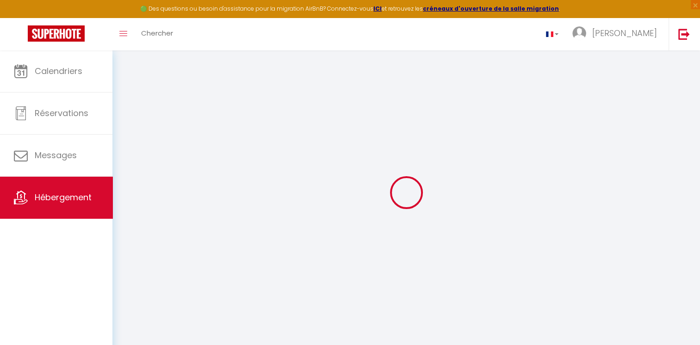
checkbox input "true"
checkbox input "false"
select select
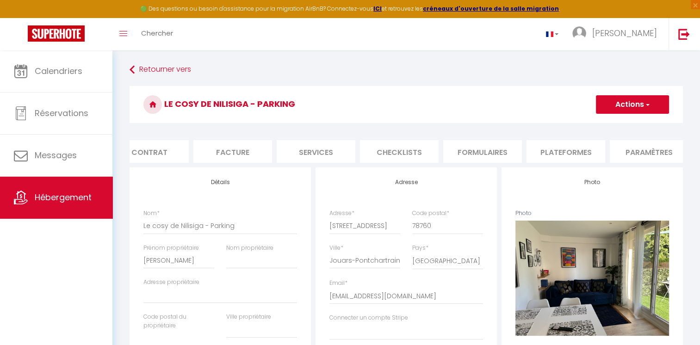
scroll to position [0, 111]
click at [547, 154] on li "Plateformes" at bounding box center [557, 151] width 79 height 23
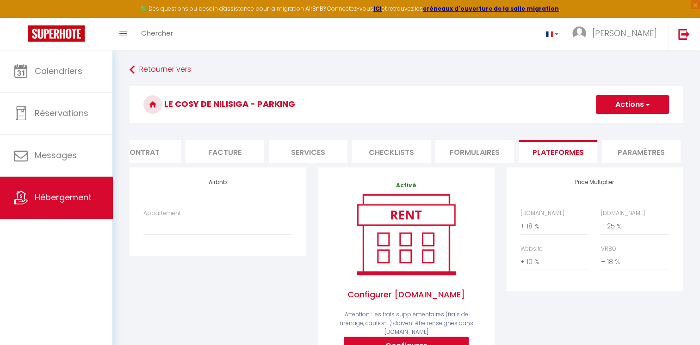
click at [405, 234] on img at bounding box center [406, 234] width 118 height 89
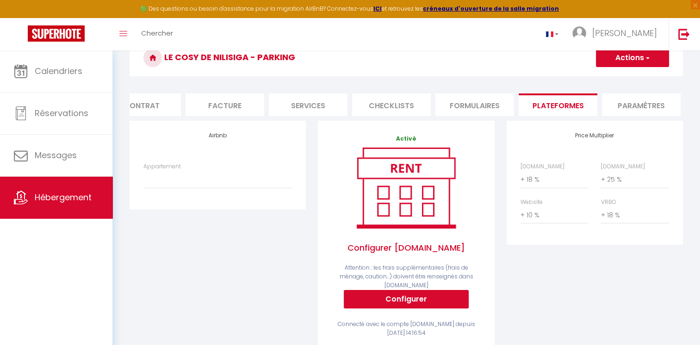
scroll to position [46, 0]
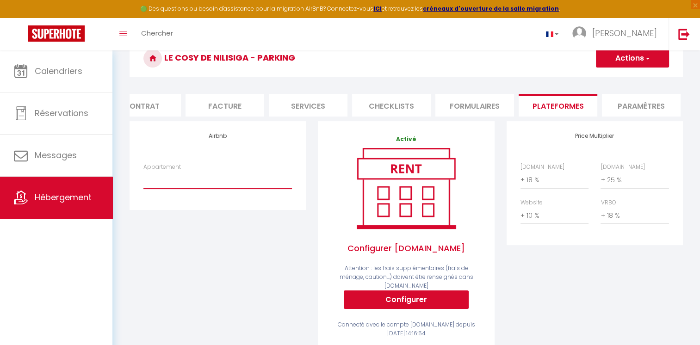
click at [170, 182] on select "Le cosy de Nilisiga - Parking - [EMAIL_ADDRESS][DOMAIN_NAME]" at bounding box center [217, 180] width 148 height 18
click at [143, 178] on select "Le cosy de Nilisiga - Parking - [EMAIL_ADDRESS][DOMAIN_NAME]" at bounding box center [217, 180] width 148 height 18
click at [179, 188] on select "Le cosy de Nilisiga - Parking - [EMAIL_ADDRESS][DOMAIN_NAME]" at bounding box center [217, 180] width 148 height 18
select select "6968-1174853812998347820"
click at [143, 178] on select "Le cosy de Nilisiga - Parking - [EMAIL_ADDRESS][DOMAIN_NAME]" at bounding box center [217, 180] width 148 height 18
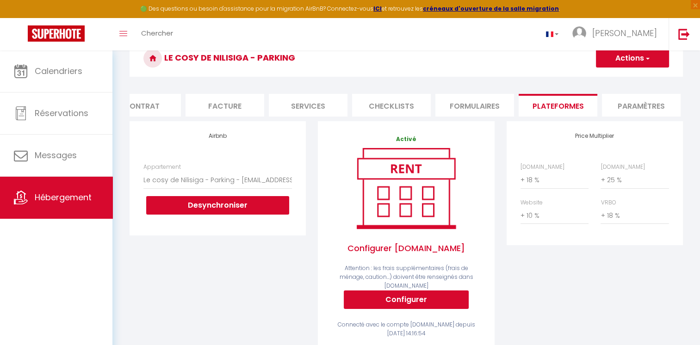
click at [213, 256] on div "Airbnb Appartement Le cosy de Nilisiga - Parking - [EMAIL_ADDRESS][DOMAIN_NAME]…" at bounding box center [217, 241] width 188 height 240
click at [223, 261] on div "Airbnb Appartement Le cosy de Nilisiga - Parking - [EMAIL_ADDRESS][DOMAIN_NAME]…" at bounding box center [217, 241] width 188 height 240
click at [613, 62] on button "Actions" at bounding box center [632, 58] width 73 height 18
click at [614, 76] on link "Enregistrer" at bounding box center [631, 79] width 73 height 12
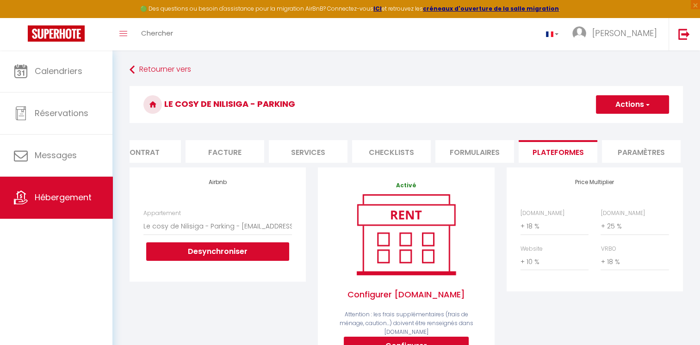
scroll to position [0, 0]
click at [488, 152] on li "Formulaires" at bounding box center [474, 151] width 79 height 23
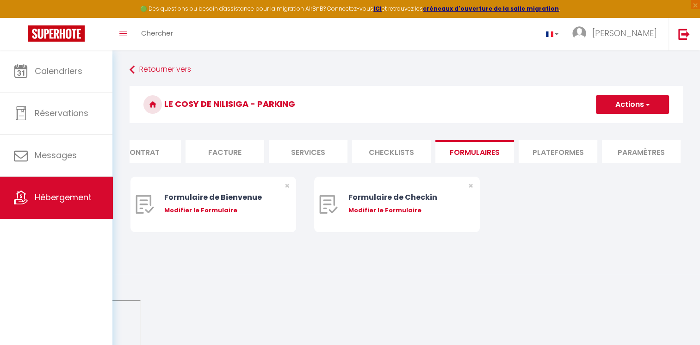
click at [565, 153] on li "Plateformes" at bounding box center [557, 151] width 79 height 23
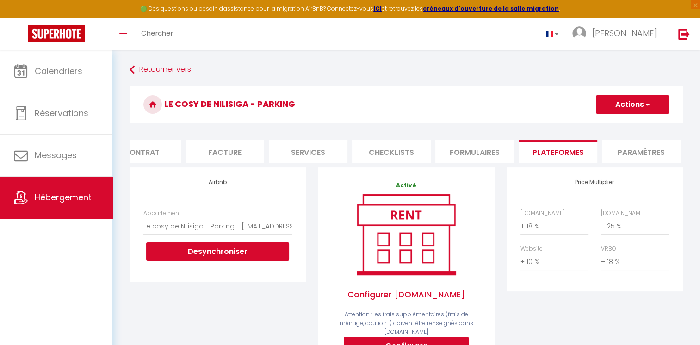
click at [639, 148] on li "Paramètres" at bounding box center [641, 151] width 79 height 23
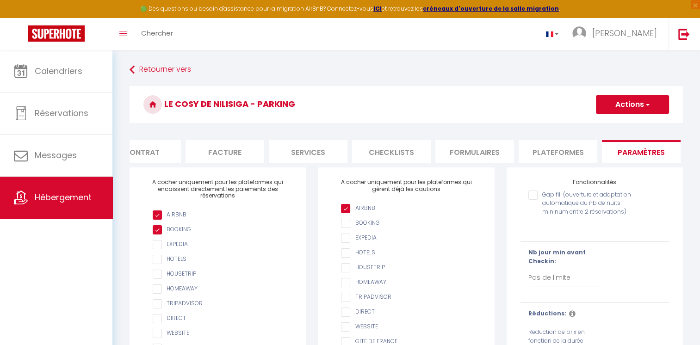
click at [381, 147] on li "Checklists" at bounding box center [391, 151] width 79 height 23
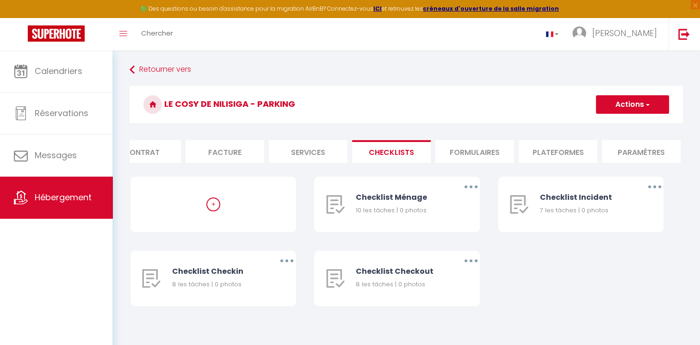
click at [304, 154] on li "Services" at bounding box center [308, 151] width 79 height 23
select select
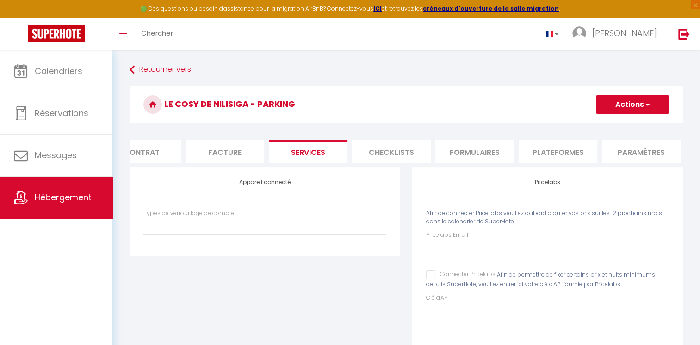
click at [238, 154] on li "Facture" at bounding box center [224, 151] width 79 height 23
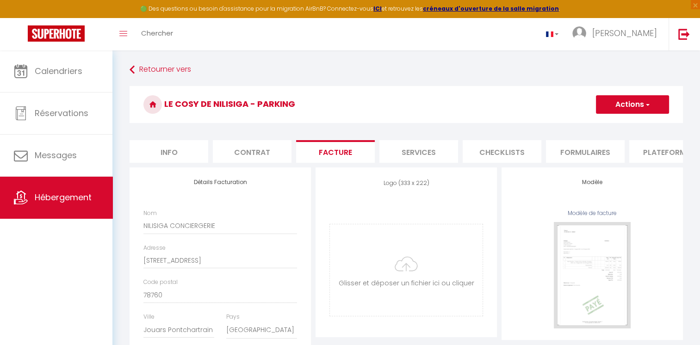
click at [255, 149] on li "Contrat" at bounding box center [252, 151] width 79 height 23
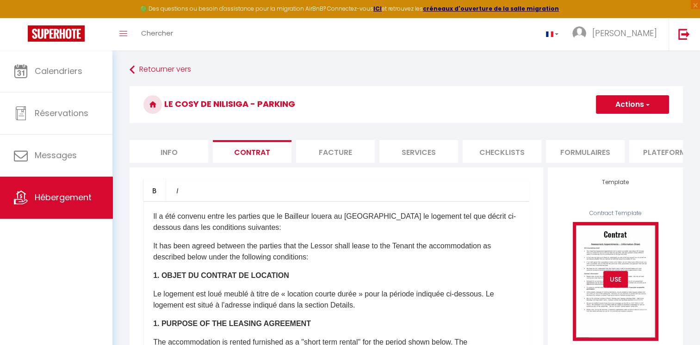
click at [620, 288] on div "USE" at bounding box center [615, 279] width 25 height 17
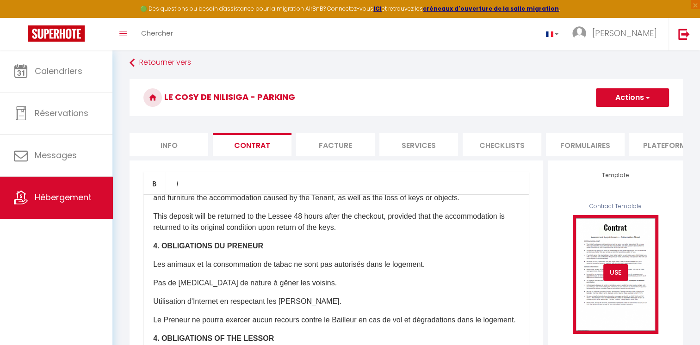
scroll to position [139, 0]
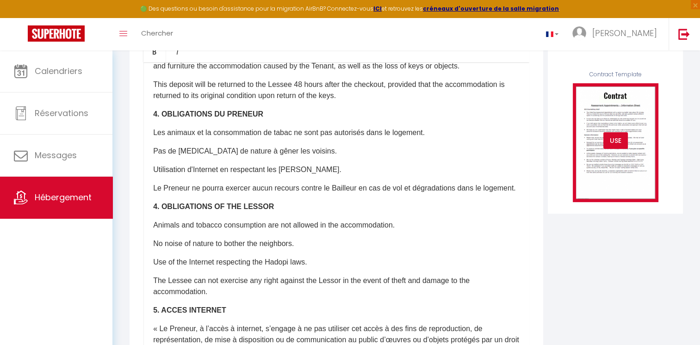
click at [615, 147] on div "USE" at bounding box center [615, 140] width 25 height 17
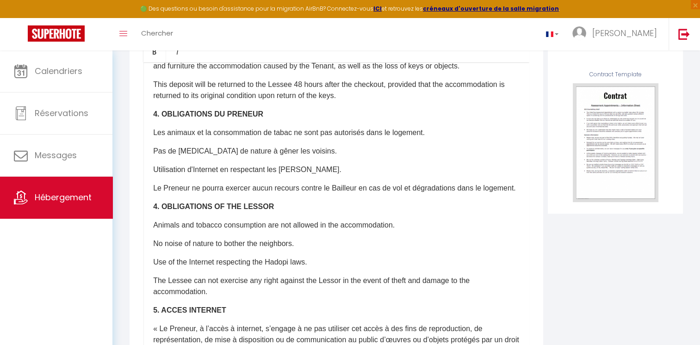
drag, startPoint x: 608, startPoint y: 103, endPoint x: 544, endPoint y: 95, distance: 64.2
click at [544, 95] on div "Bold Italic Rich text editor ​Il a été convenu entre les parties que le Bailleu…" at bounding box center [336, 236] width 418 height 415
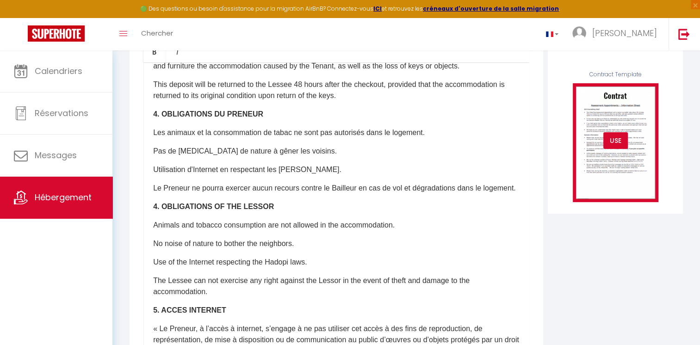
click at [616, 148] on div "USE" at bounding box center [615, 140] width 25 height 17
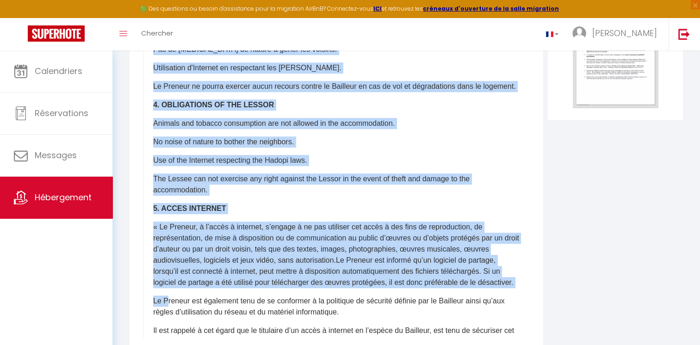
scroll to position [612, 0]
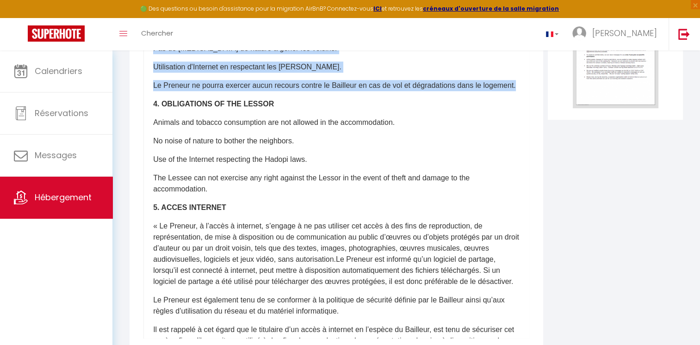
drag, startPoint x: 150, startPoint y: 281, endPoint x: 200, endPoint y: 118, distance: 170.5
click at [200, 118] on div "​Il a été convenu entre les parties que le Bailleur louera au [GEOGRAPHIC_DATA]…" at bounding box center [336, 154] width 386 height 370
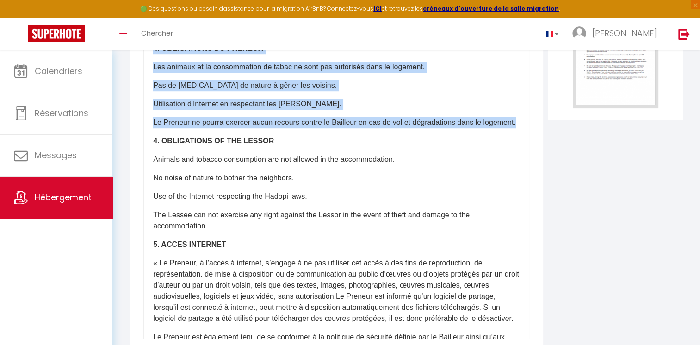
scroll to position [473, 0]
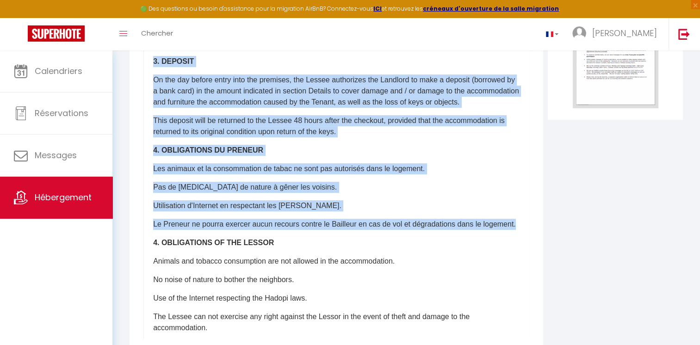
click at [474, 193] on p "Pas de [MEDICAL_DATA] de nature à gêner les voisins." at bounding box center [336, 187] width 366 height 11
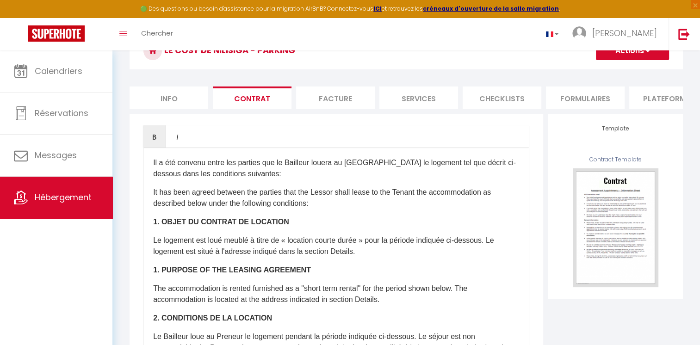
scroll to position [1, 0]
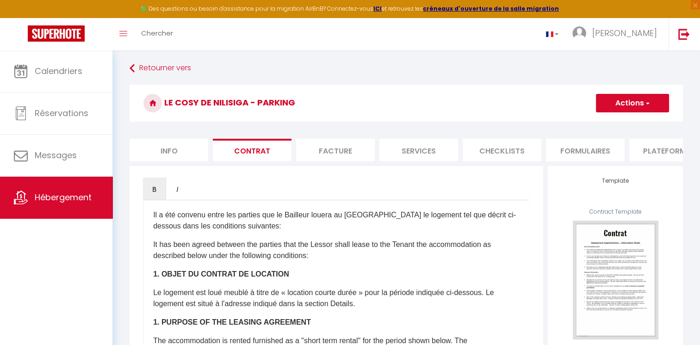
click at [327, 149] on li "Facture" at bounding box center [335, 150] width 79 height 23
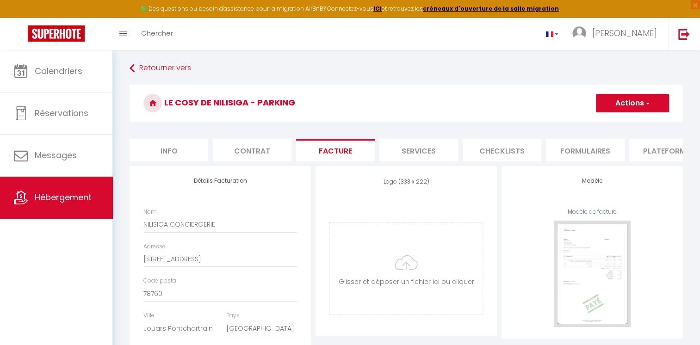
select select
checkbox input "true"
checkbox input "false"
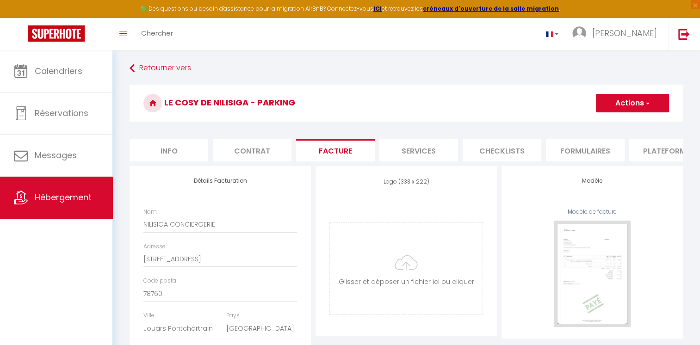
checkbox input "false"
select select
checkbox input "true"
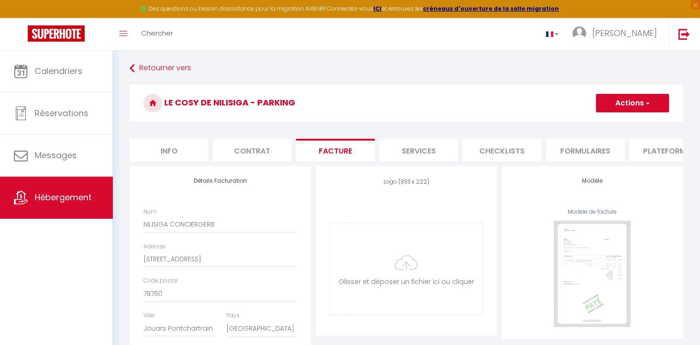
checkbox input "false"
select select
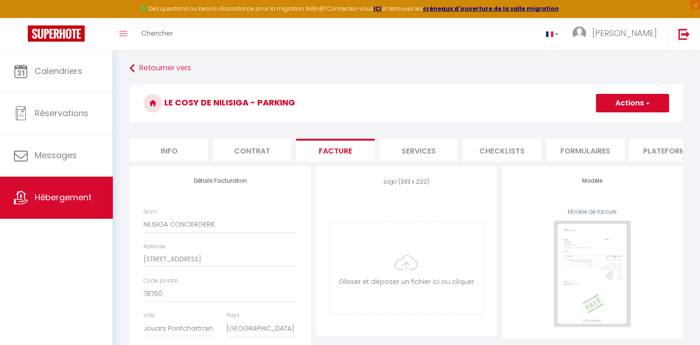
select select
checkbox input "true"
checkbox input "false"
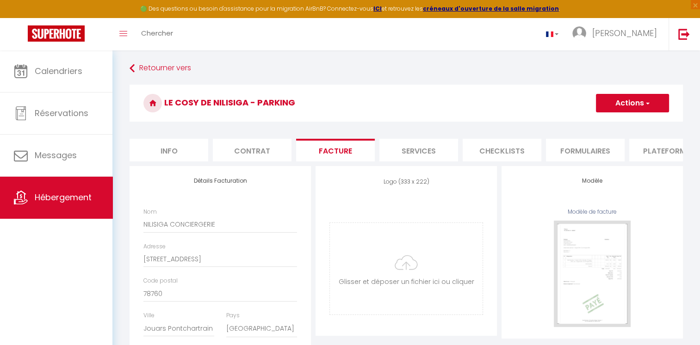
select select
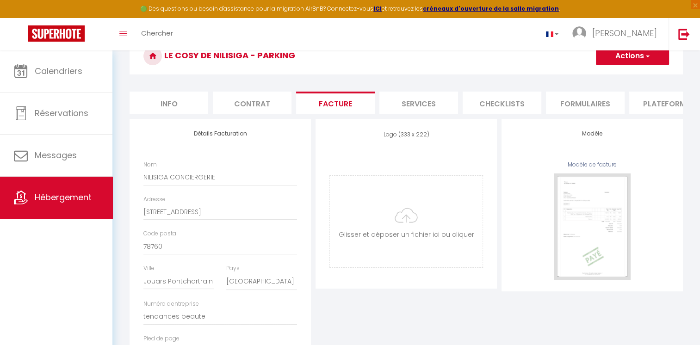
select select
checkbox input "true"
checkbox input "false"
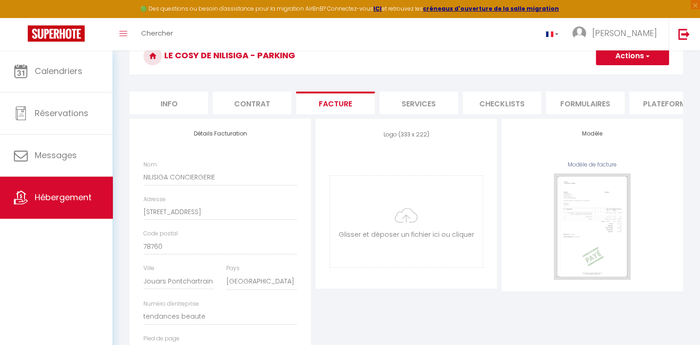
checkbox input "false"
select select
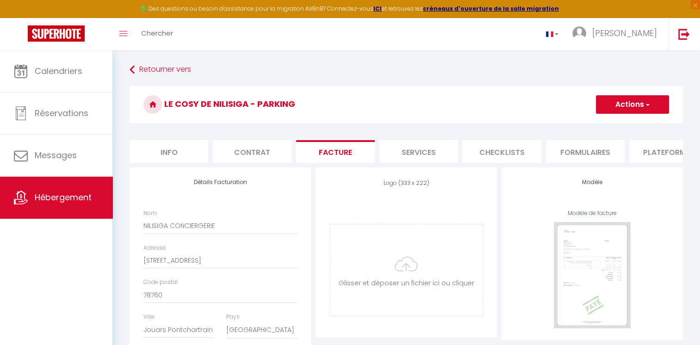
click at [171, 143] on li "Info" at bounding box center [168, 151] width 79 height 23
select select
checkbox input "true"
checkbox input "false"
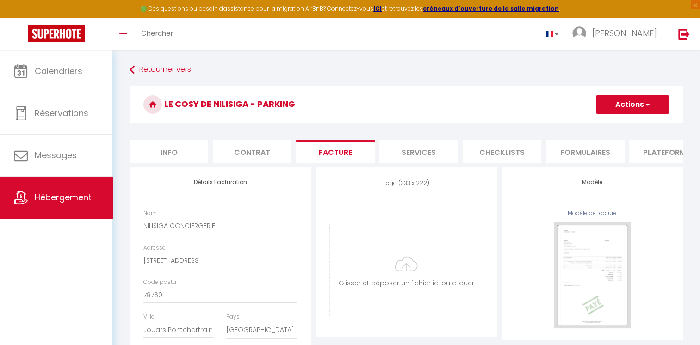
checkbox input "false"
select select
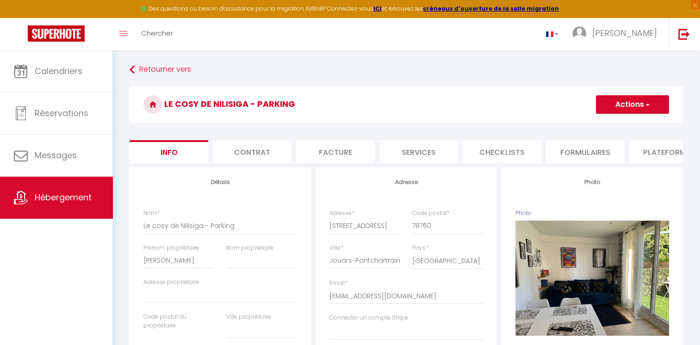
click at [419, 149] on li "Services" at bounding box center [418, 151] width 79 height 23
select select
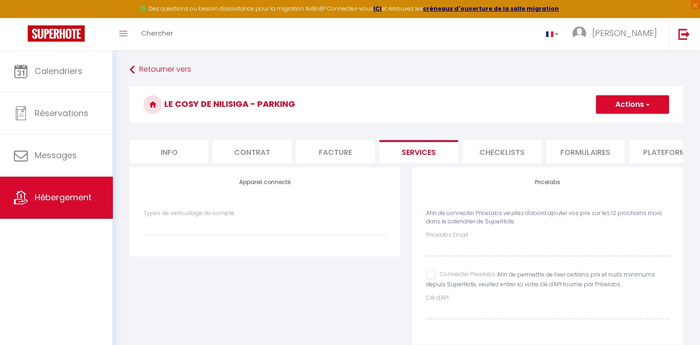
click at [483, 150] on li "Checklists" at bounding box center [501, 151] width 79 height 23
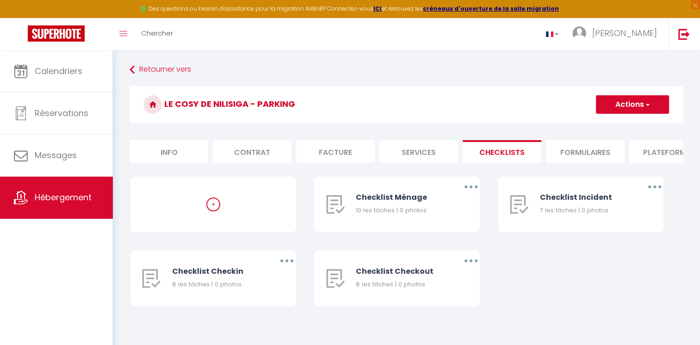
click at [654, 152] on li "Plateformes" at bounding box center [668, 151] width 79 height 23
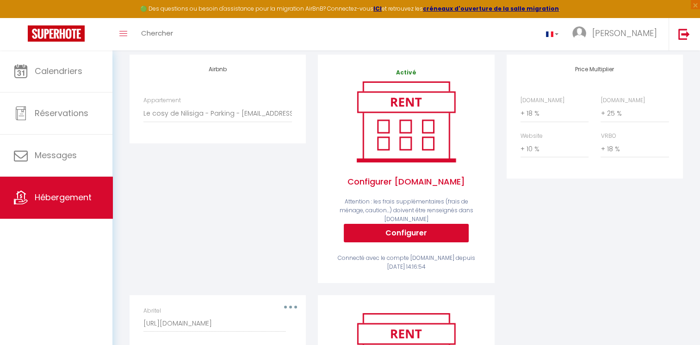
scroll to position [92, 0]
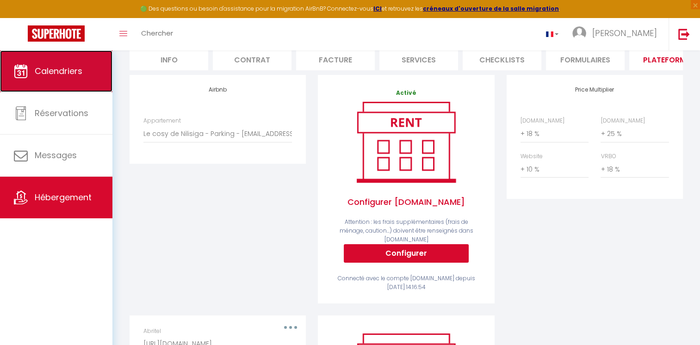
click at [46, 77] on link "Calendriers" at bounding box center [56, 71] width 112 height 42
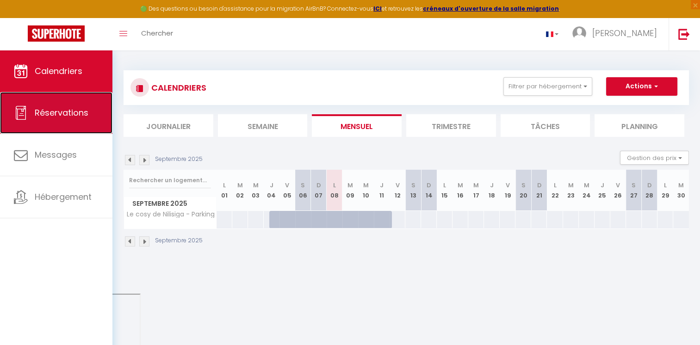
click at [72, 113] on span "Réservations" at bounding box center [62, 113] width 54 height 12
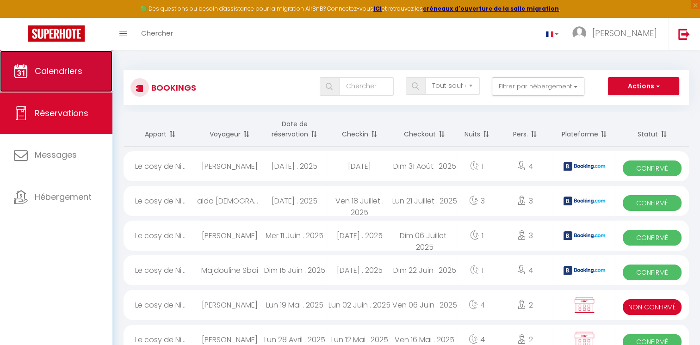
click at [37, 68] on span "Calendriers" at bounding box center [59, 71] width 48 height 12
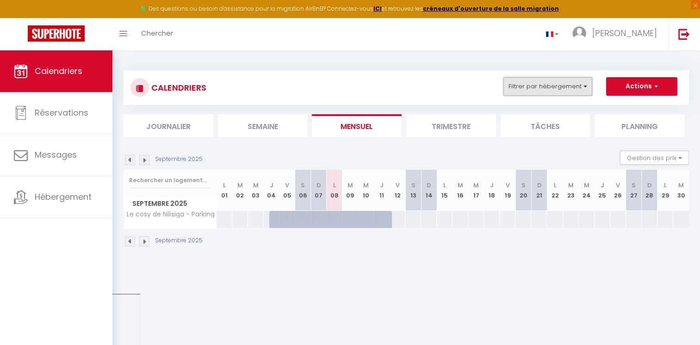
click at [526, 86] on button "Filtrer par hébergement" at bounding box center [547, 86] width 89 height 18
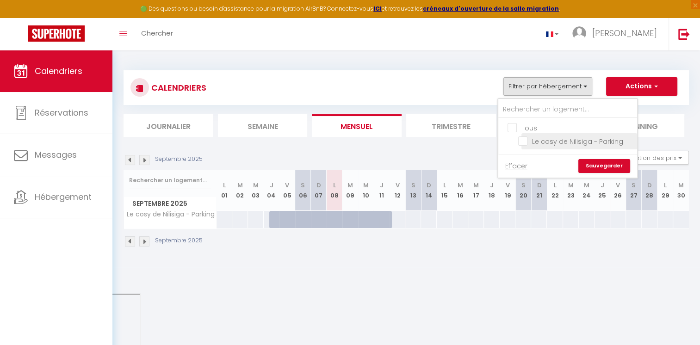
click at [523, 141] on input "Le cosy de Nilisiga - Parking" at bounding box center [576, 140] width 116 height 9
checkbox input "true"
click at [589, 166] on link "Sauvegarder" at bounding box center [604, 166] width 52 height 14
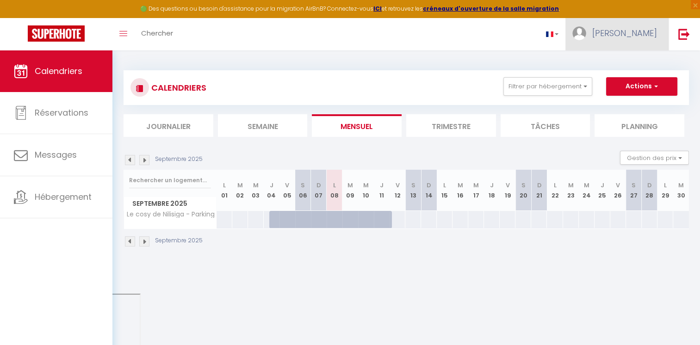
click at [610, 32] on span "[PERSON_NAME]" at bounding box center [624, 33] width 65 height 12
click at [611, 63] on link "Paramètres" at bounding box center [631, 64] width 68 height 16
select select "fr"
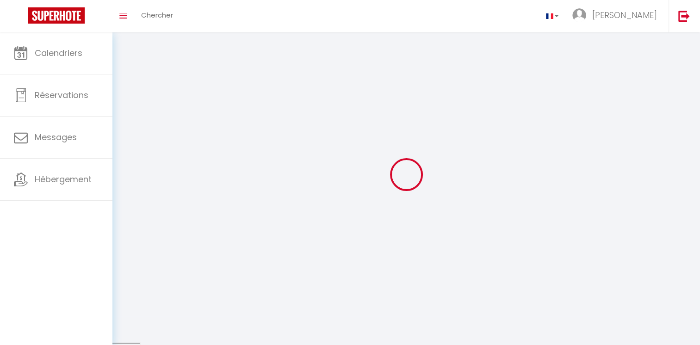
select select
type input "[PERSON_NAME]"
type input "Ducrocq"
select select
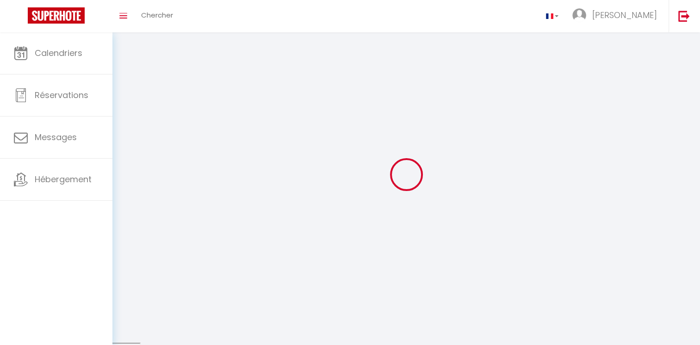
select select "28"
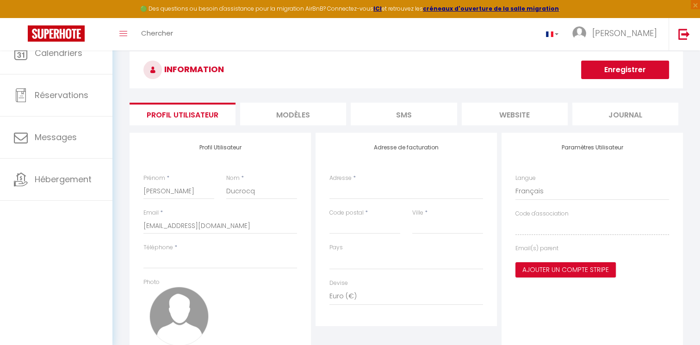
select select
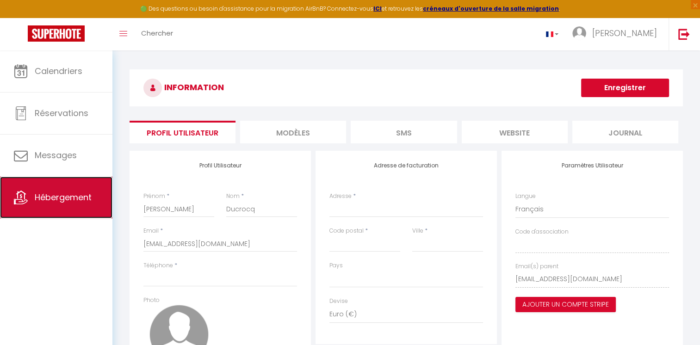
click at [57, 203] on link "Hébergement" at bounding box center [56, 198] width 112 height 42
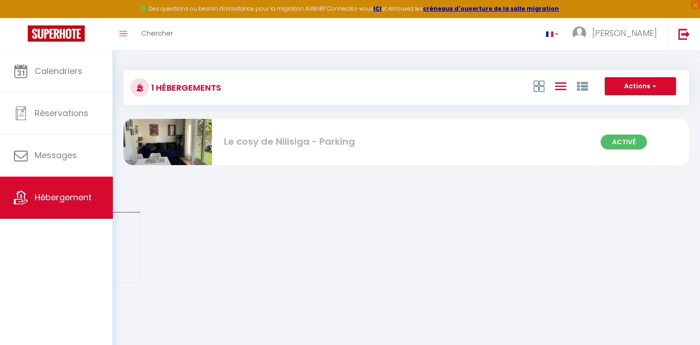
click at [306, 140] on div "Le cosy de Nilisiga - Parking" at bounding box center [312, 142] width 176 height 14
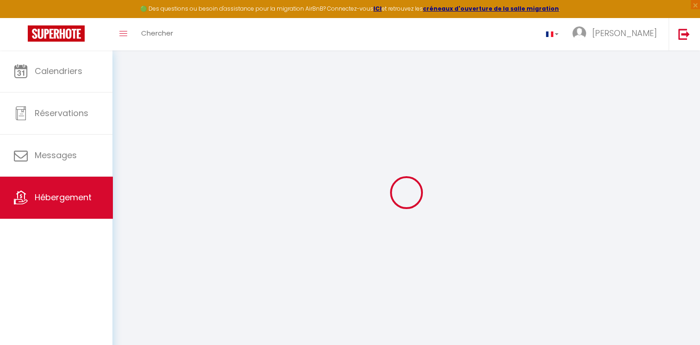
select select
checkbox input "true"
checkbox input "false"
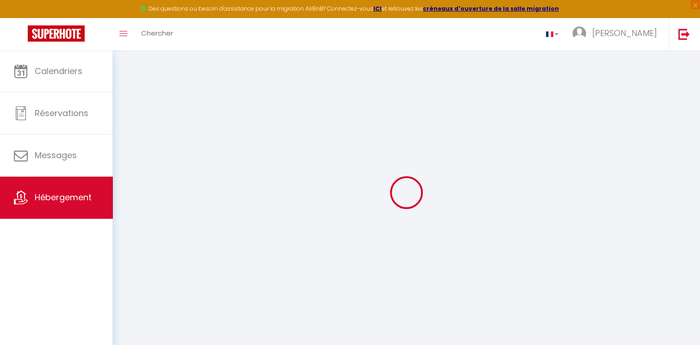
checkbox input "false"
select select
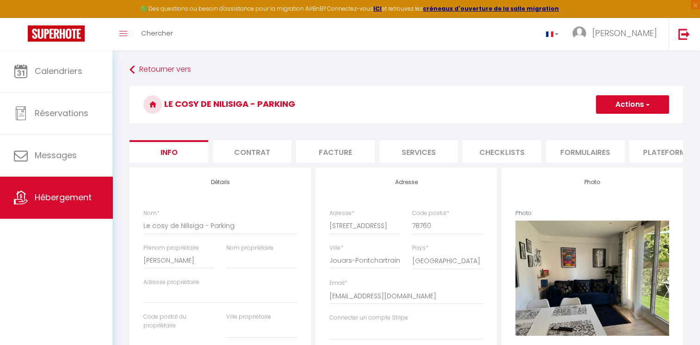
click at [588, 151] on li "Formulaires" at bounding box center [585, 151] width 79 height 23
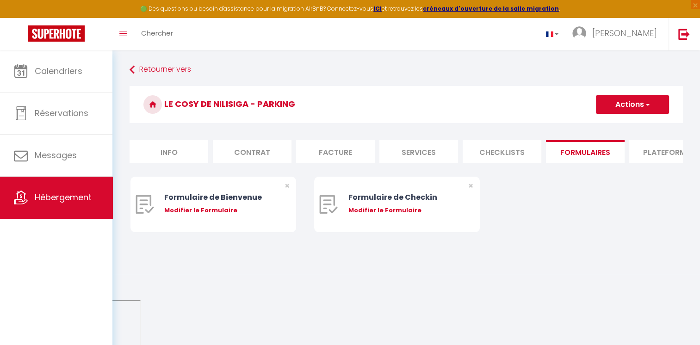
click at [651, 142] on li "Plateformes" at bounding box center [668, 151] width 79 height 23
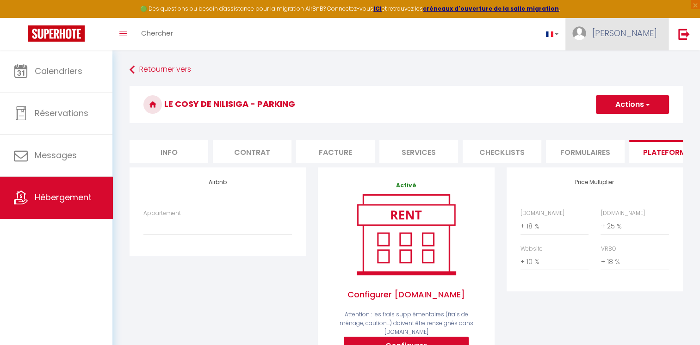
click at [628, 31] on span "[PERSON_NAME]" at bounding box center [624, 33] width 65 height 12
click at [621, 63] on link "Paramètres" at bounding box center [631, 64] width 68 height 16
select select "fr"
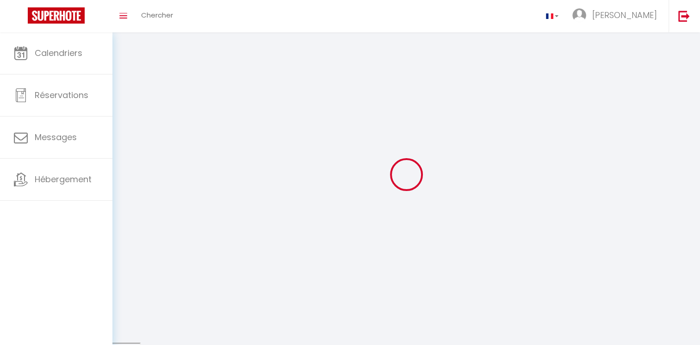
select select
type input "[PERSON_NAME]"
type input "Ducrocq"
type input "[URL][DOMAIN_NAME]"
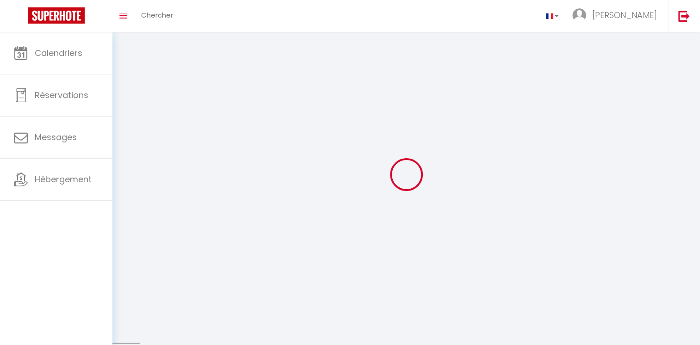
select select
select select "28"
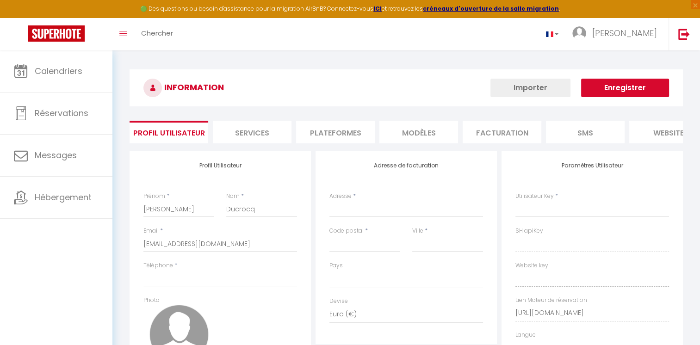
select select
